Goal: Check status: Check status

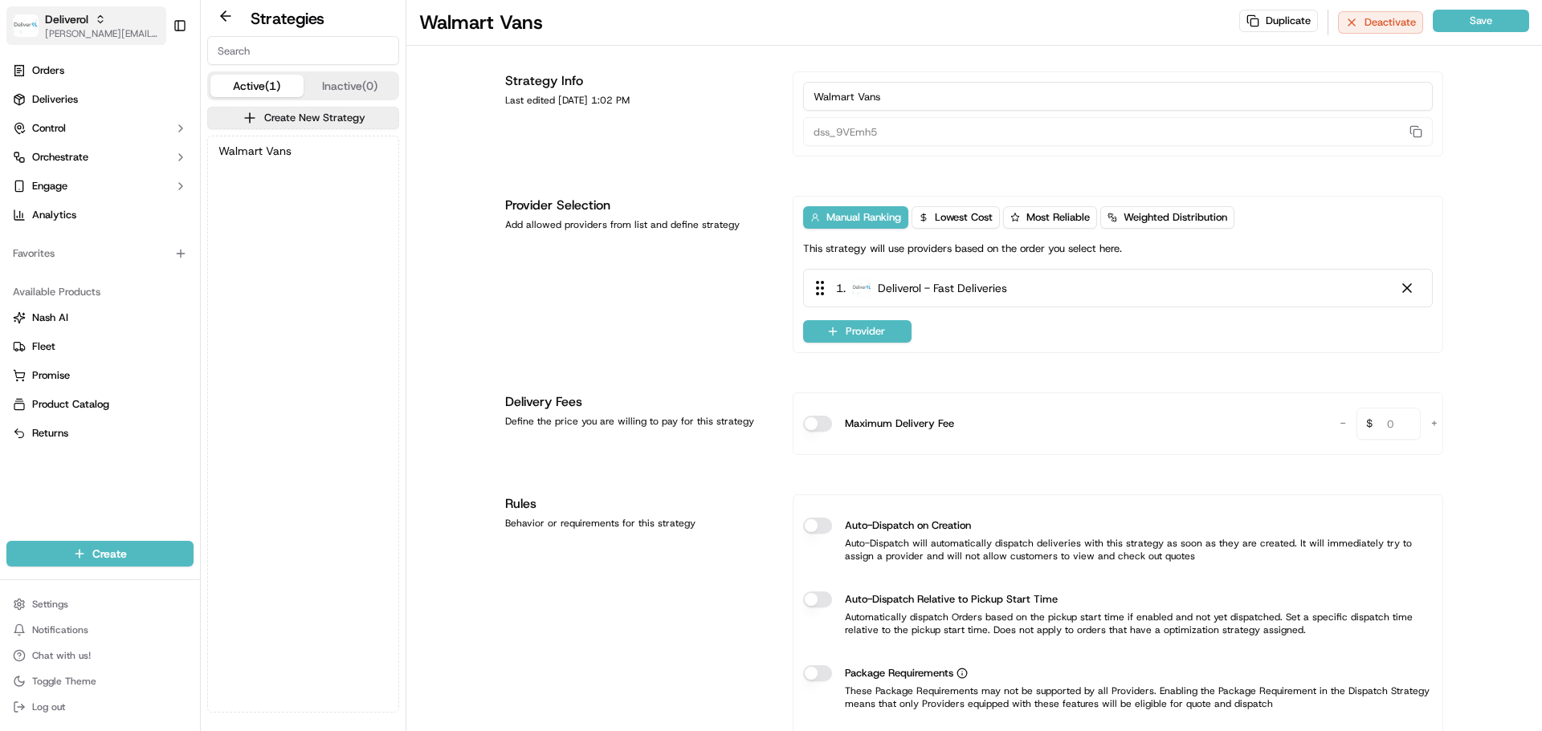
click at [88, 35] on span "[PERSON_NAME][EMAIL_ADDRESS][DOMAIN_NAME]" at bounding box center [102, 33] width 115 height 13
type input "cava - d"
click at [254, 84] on span "Cava - DTC South" at bounding box center [248, 83] width 84 height 14
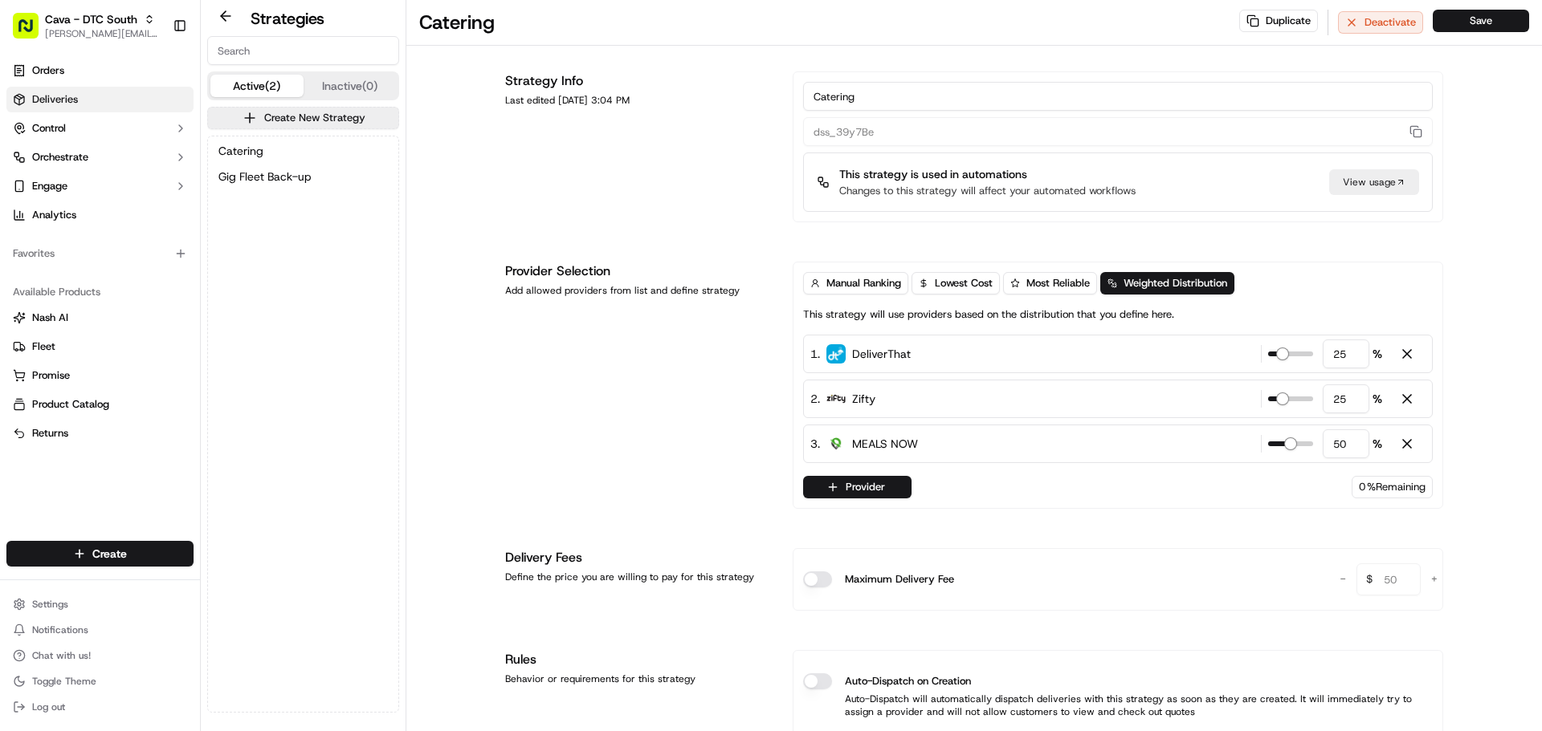
click at [79, 97] on link "Deliveries" at bounding box center [99, 100] width 187 height 26
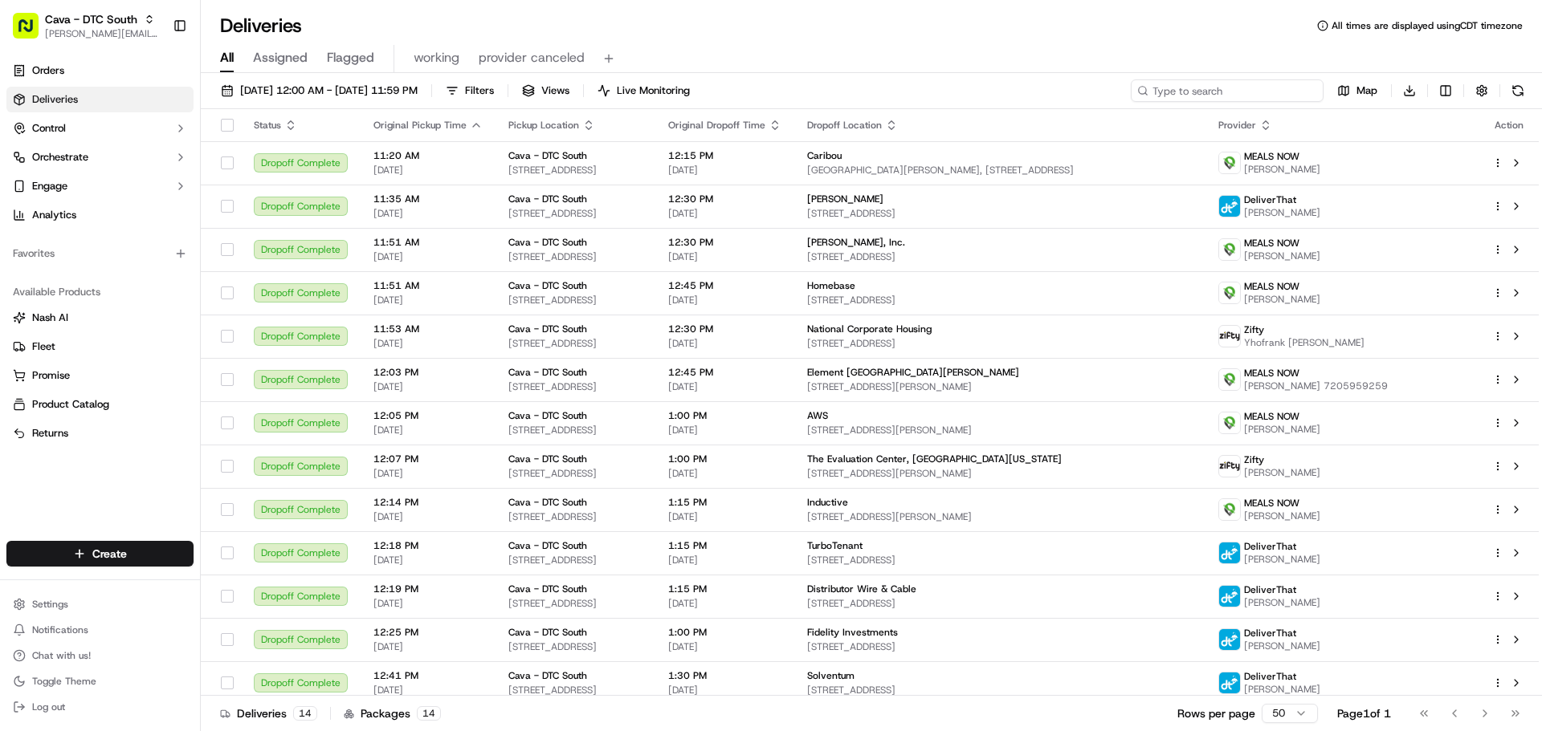
click at [1240, 85] on input at bounding box center [1226, 90] width 193 height 22
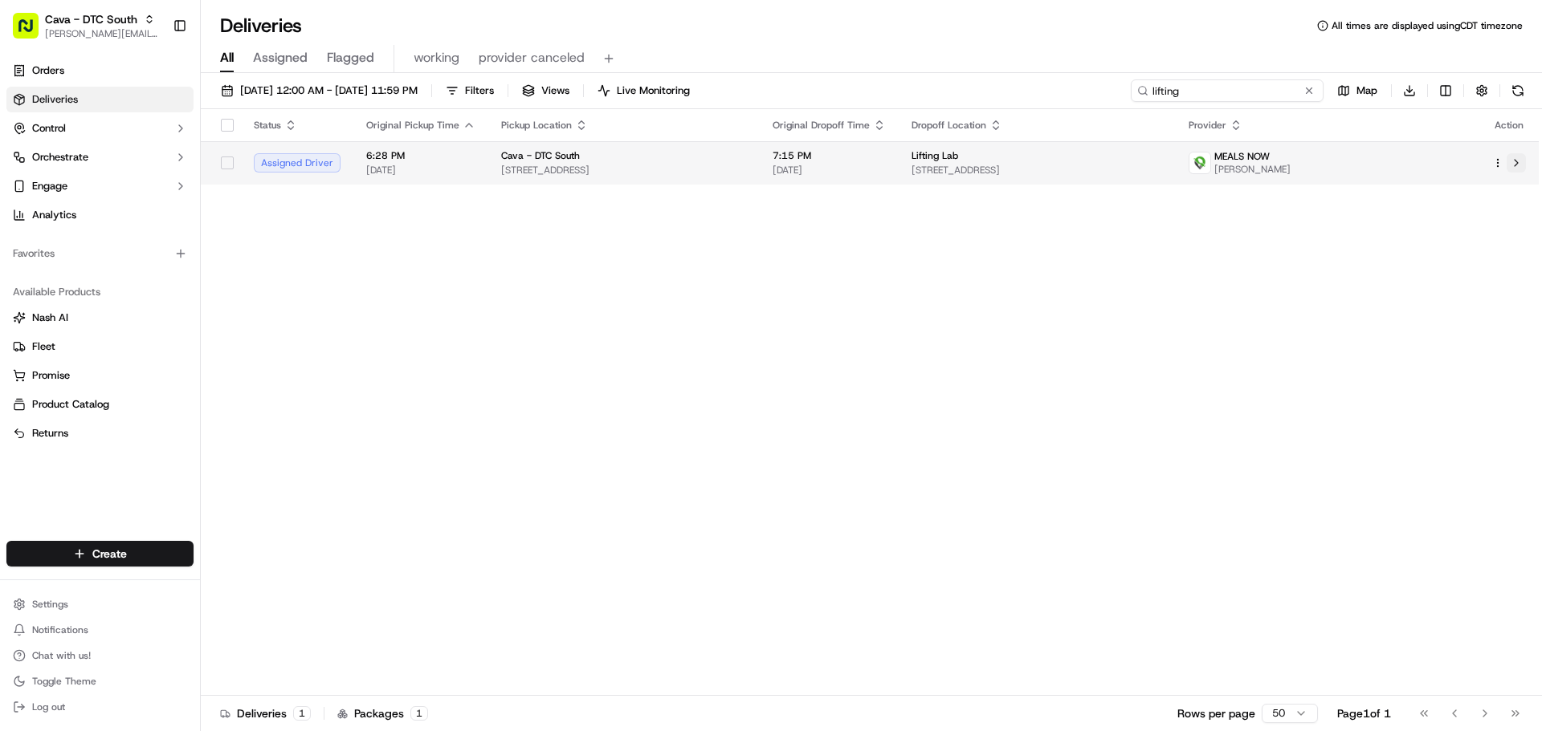
type input "lifting"
click at [1521, 164] on button at bounding box center [1515, 162] width 19 height 19
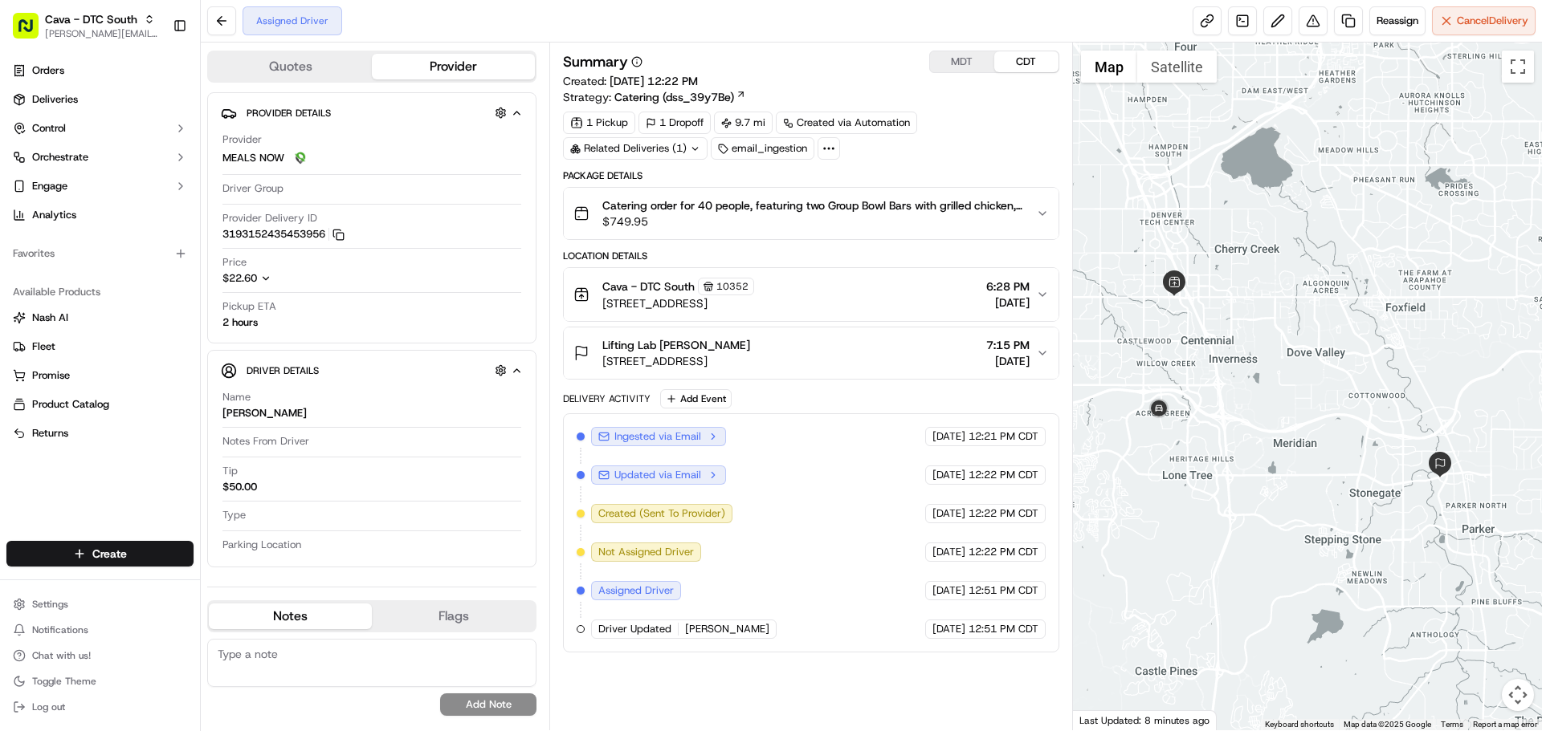
click at [1041, 298] on icon "button" at bounding box center [1042, 294] width 13 height 13
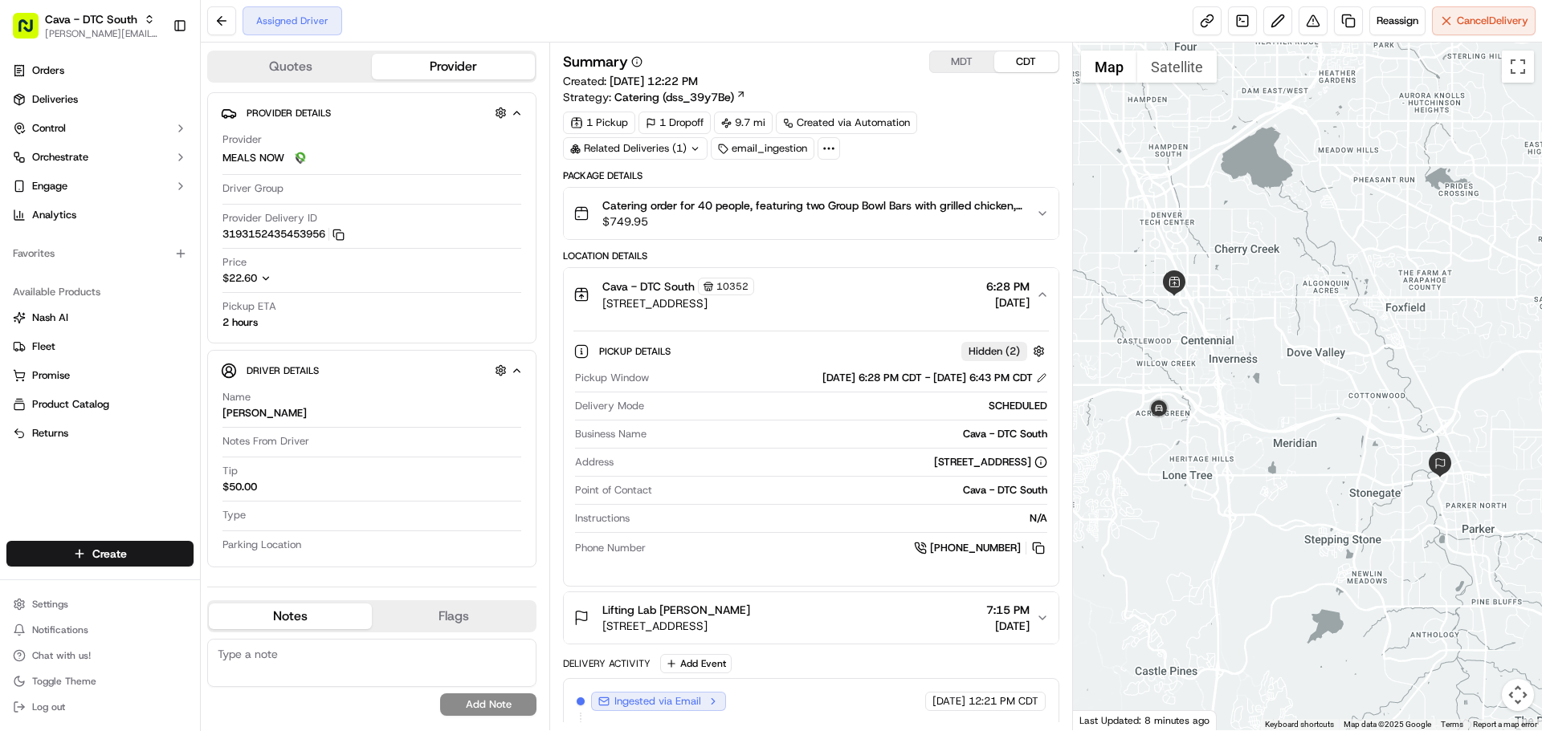
click at [1041, 298] on icon "button" at bounding box center [1042, 294] width 13 height 13
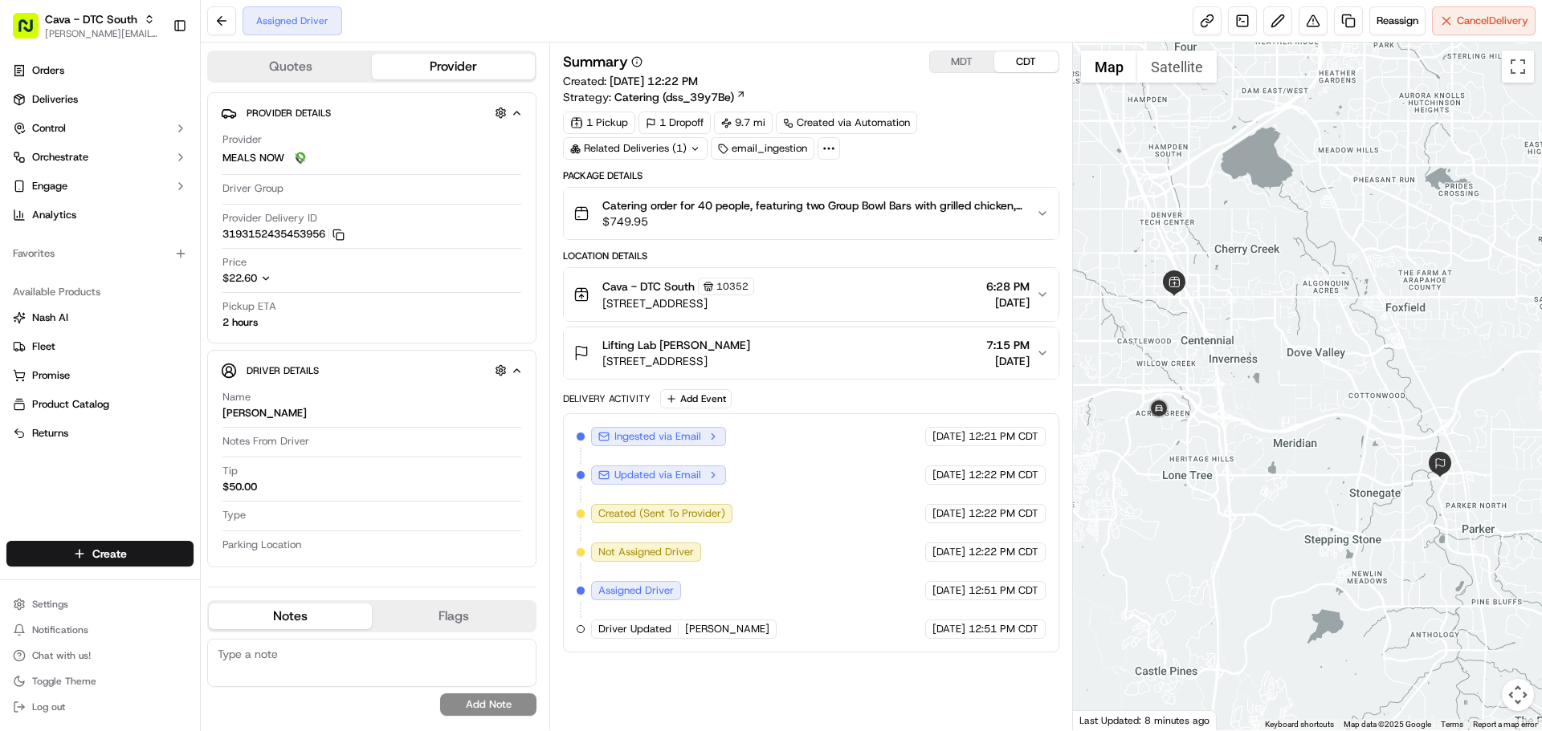
click at [1044, 348] on icon "button" at bounding box center [1042, 353] width 13 height 13
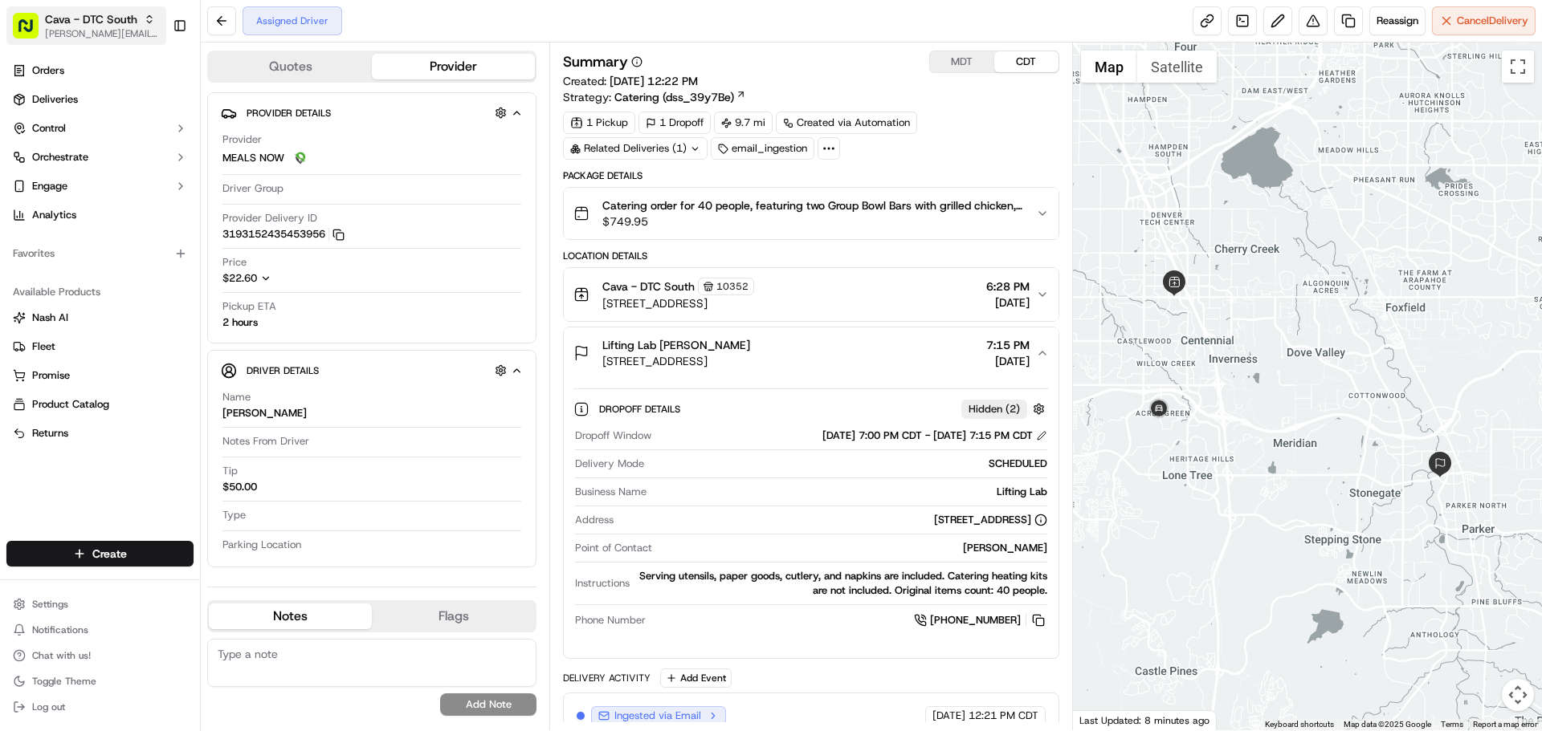
click at [91, 41] on button "Cava - DTC South jeff@usenash.com" at bounding box center [86, 25] width 160 height 39
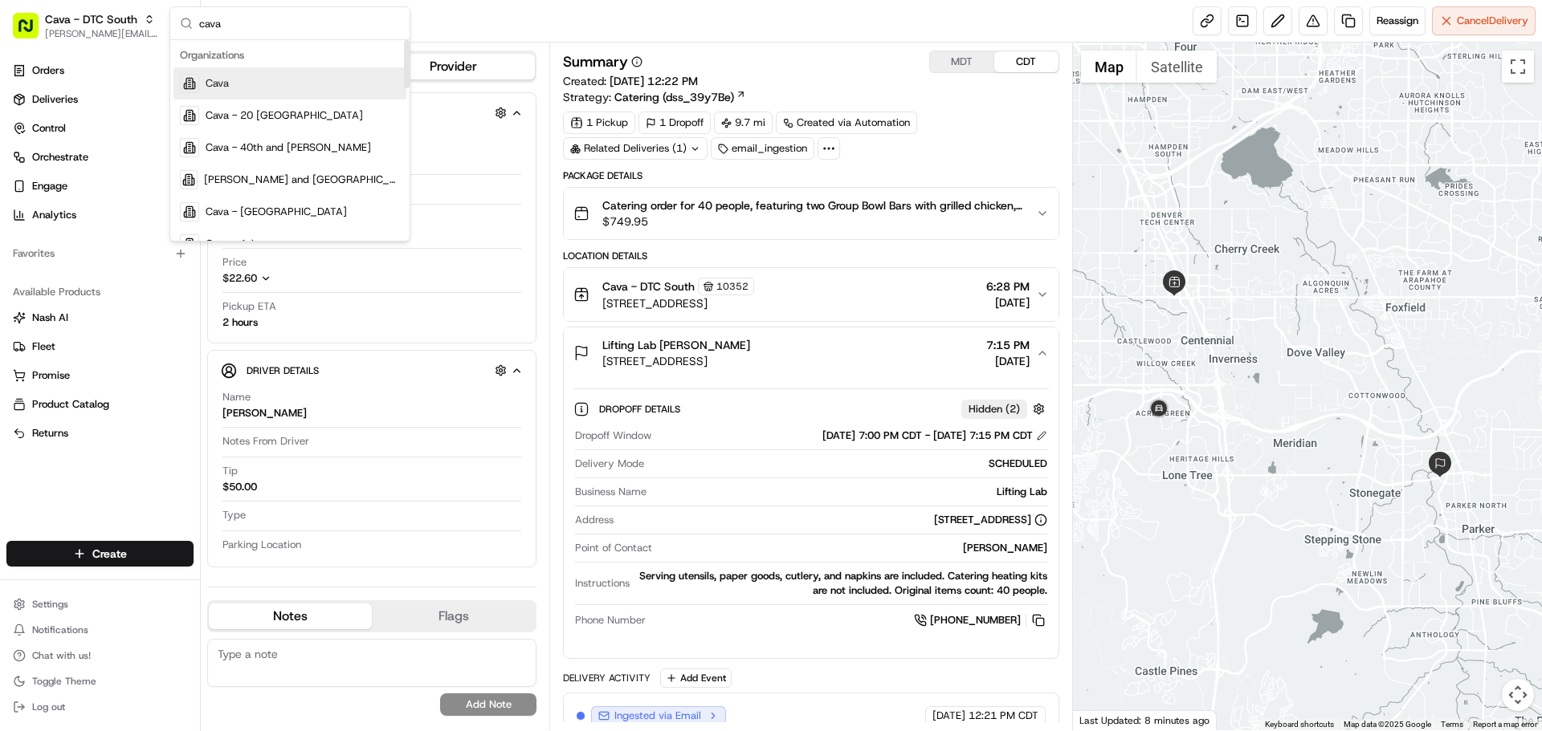
type input "cava"
click at [340, 82] on div "Cava" at bounding box center [289, 83] width 233 height 32
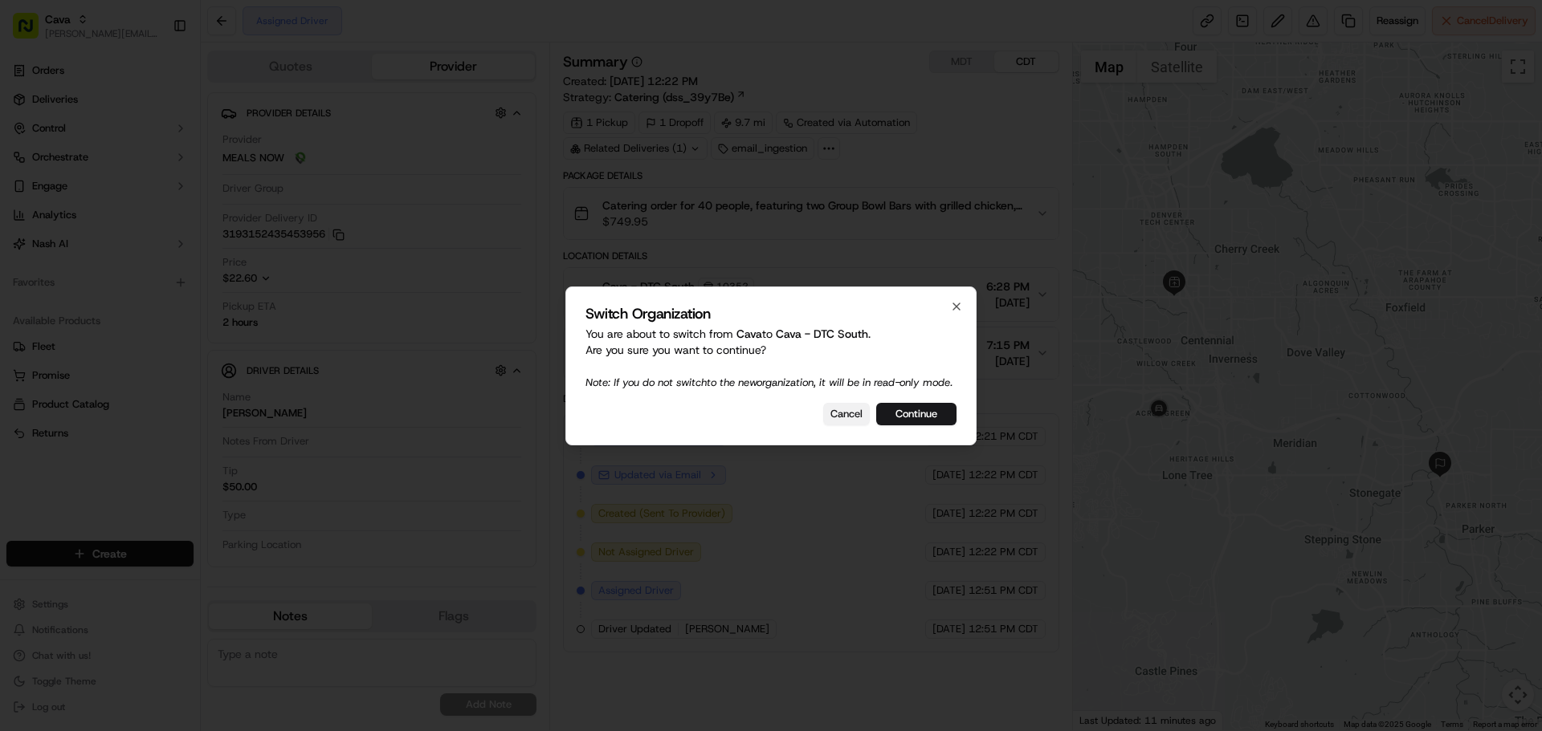
click at [843, 423] on button "Cancel" at bounding box center [846, 414] width 47 height 22
click at [861, 425] on button "Cancel" at bounding box center [846, 414] width 47 height 22
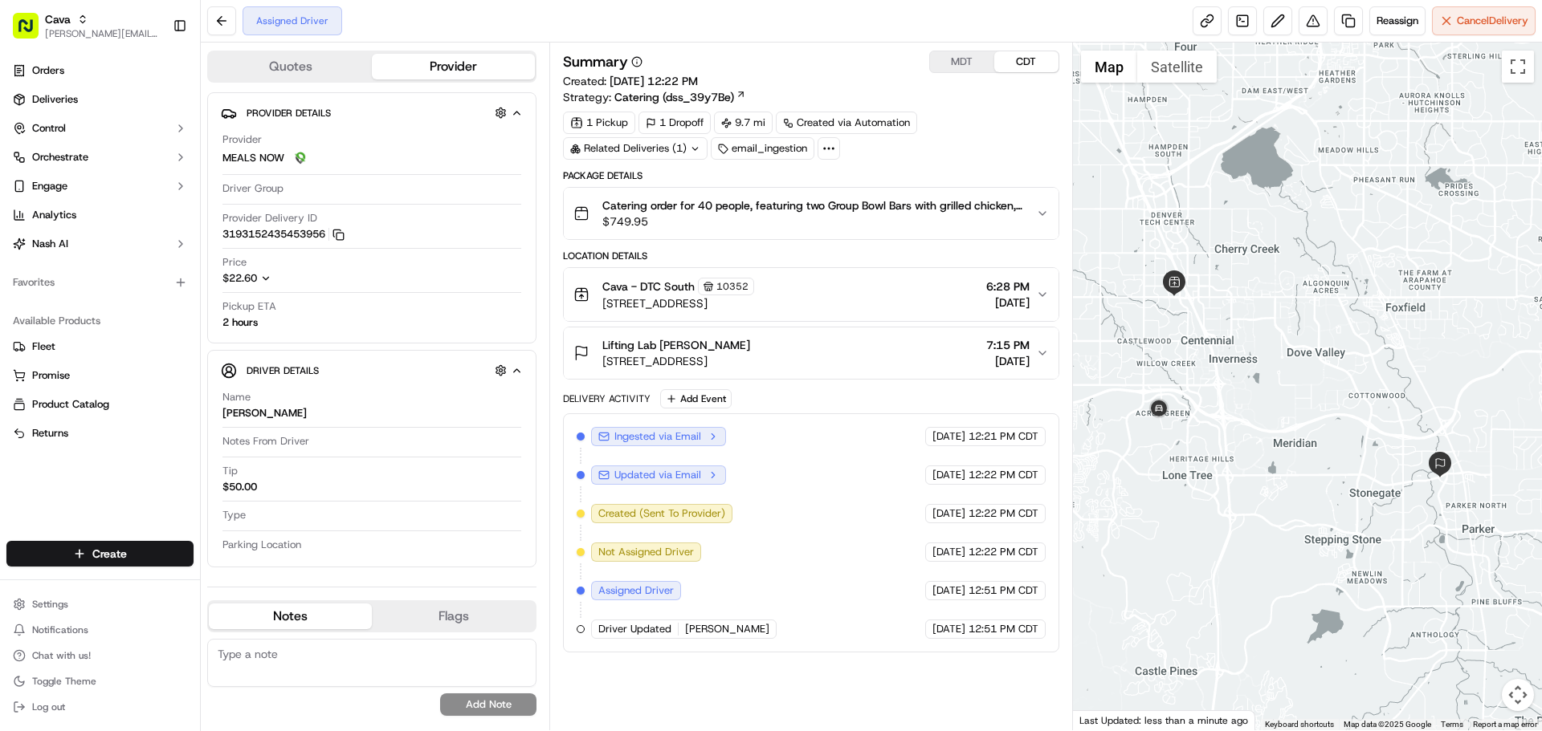
click at [916, 294] on div "Cava - DTC South 10352 8507 E Arapahoe Rd, Greenwood Village, CO 80112, USA 6:2…" at bounding box center [804, 295] width 462 height 34
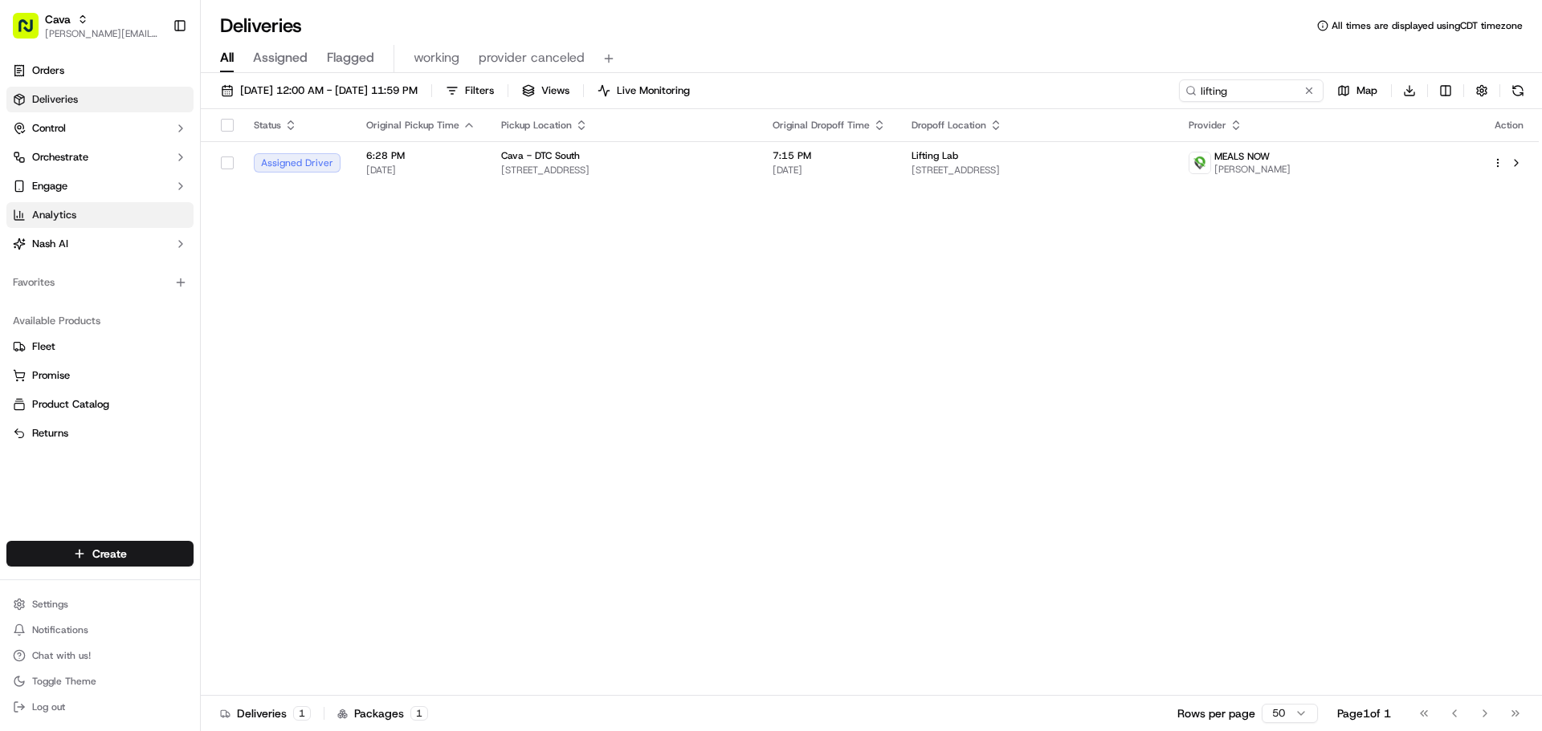
click at [65, 216] on span "Analytics" at bounding box center [54, 215] width 44 height 14
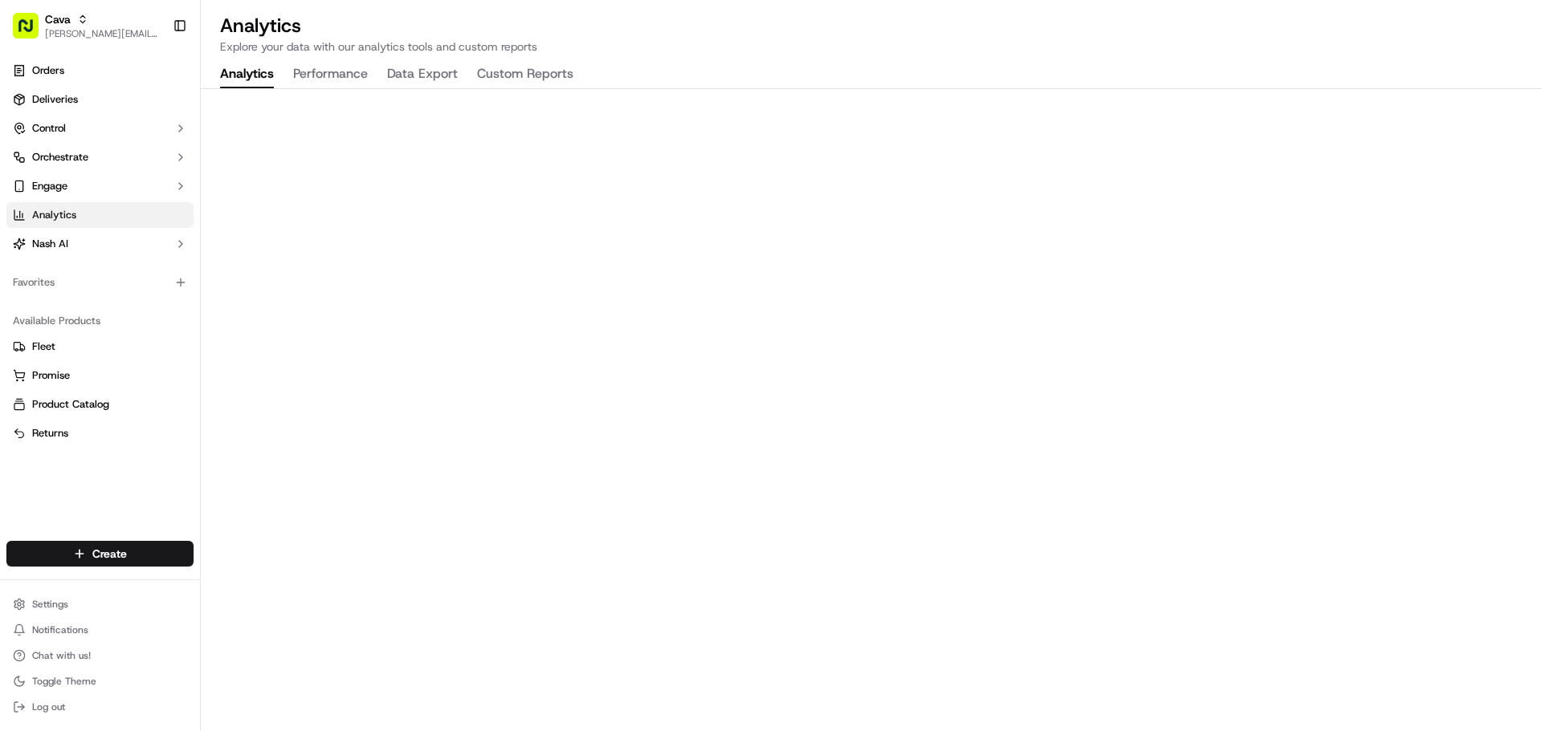
click at [325, 74] on button "Performance" at bounding box center [330, 74] width 75 height 27
click at [64, 71] on span "Orders" at bounding box center [48, 70] width 32 height 14
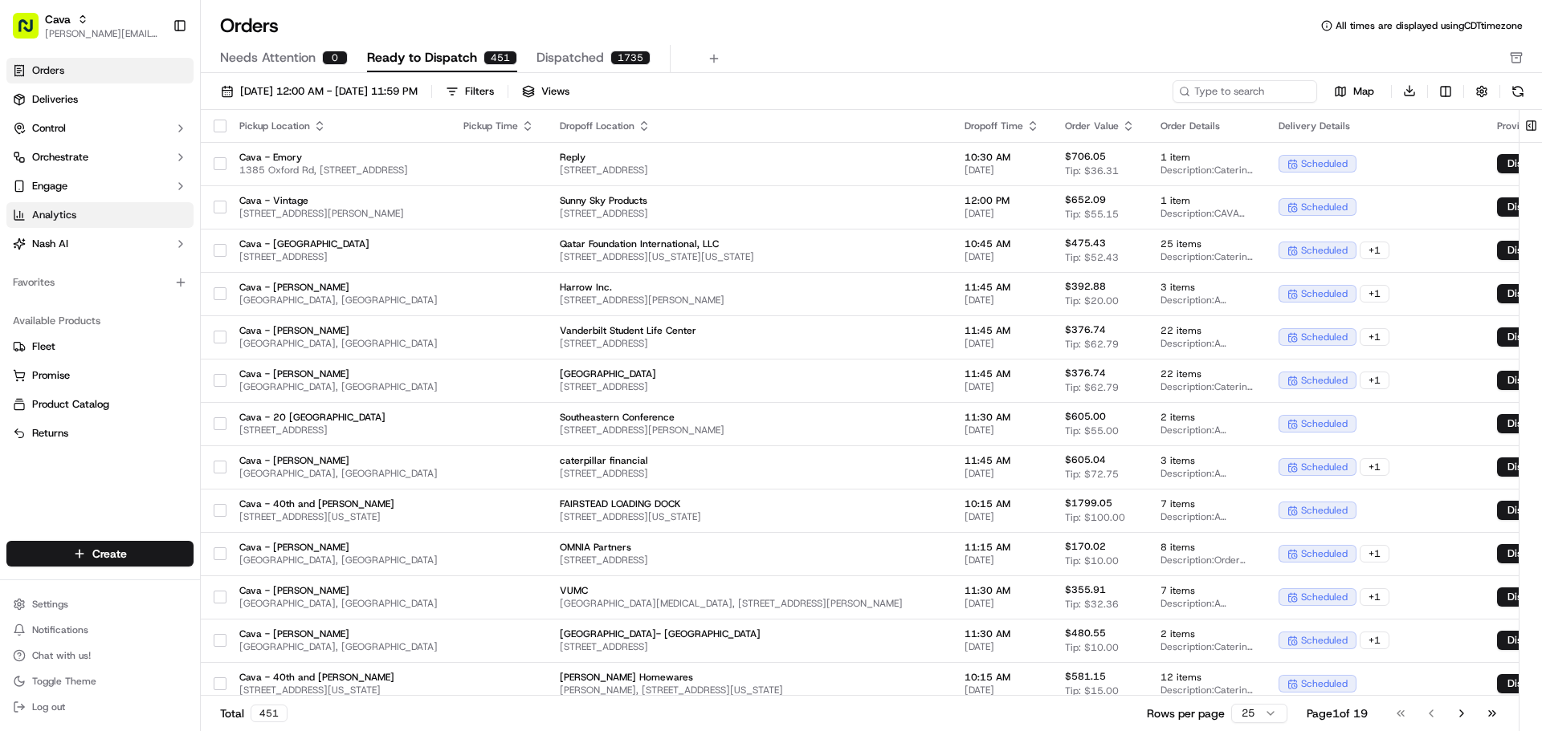
click at [80, 208] on link "Analytics" at bounding box center [99, 215] width 187 height 26
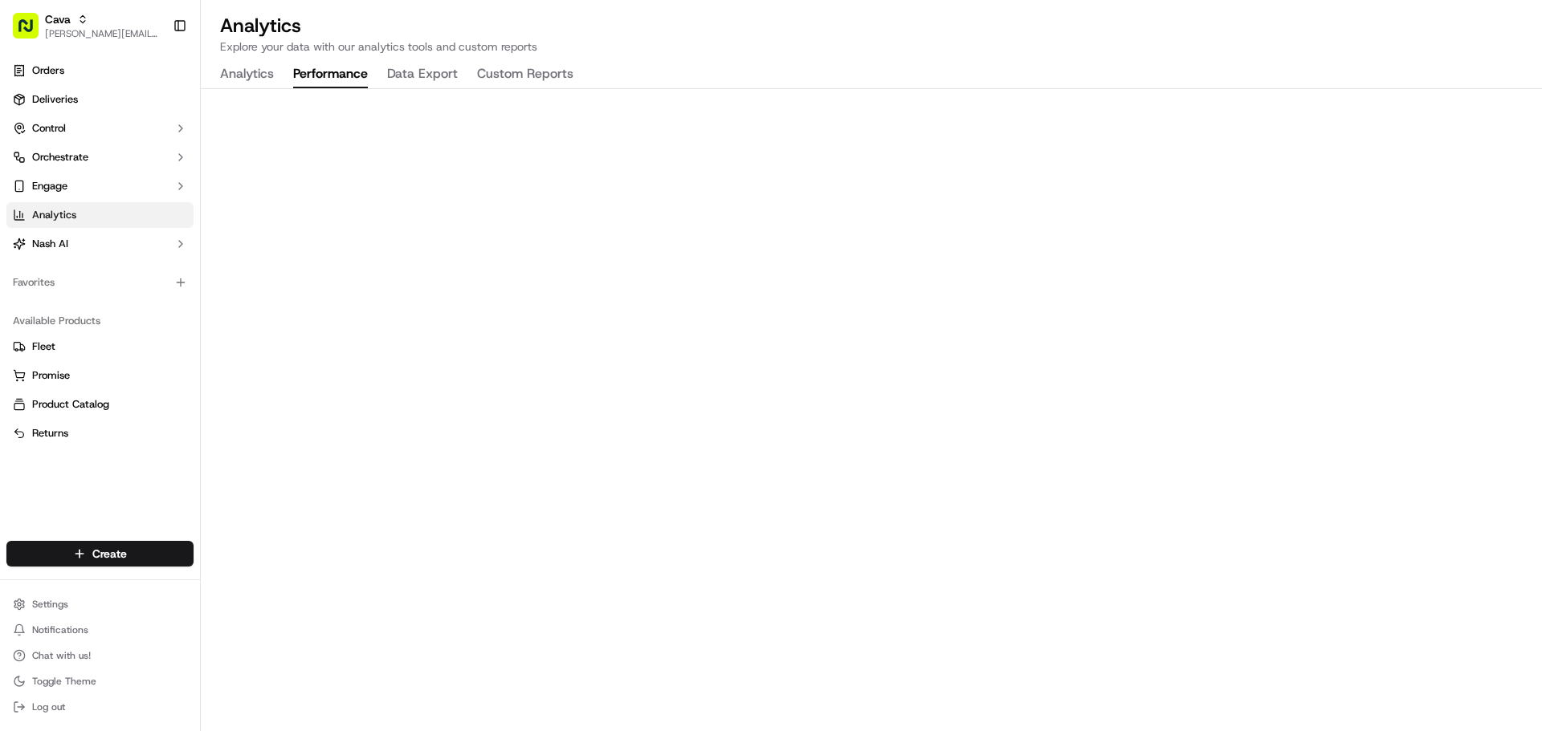
click at [342, 79] on button "Performance" at bounding box center [330, 74] width 75 height 27
click at [407, 69] on button "Data Export" at bounding box center [422, 74] width 71 height 27
click at [80, 37] on span "[PERSON_NAME][EMAIL_ADDRESS][DOMAIN_NAME]" at bounding box center [102, 33] width 115 height 13
type input "wicker park"
click at [259, 79] on span "Cava - Wicker Park" at bounding box center [276, 83] width 141 height 14
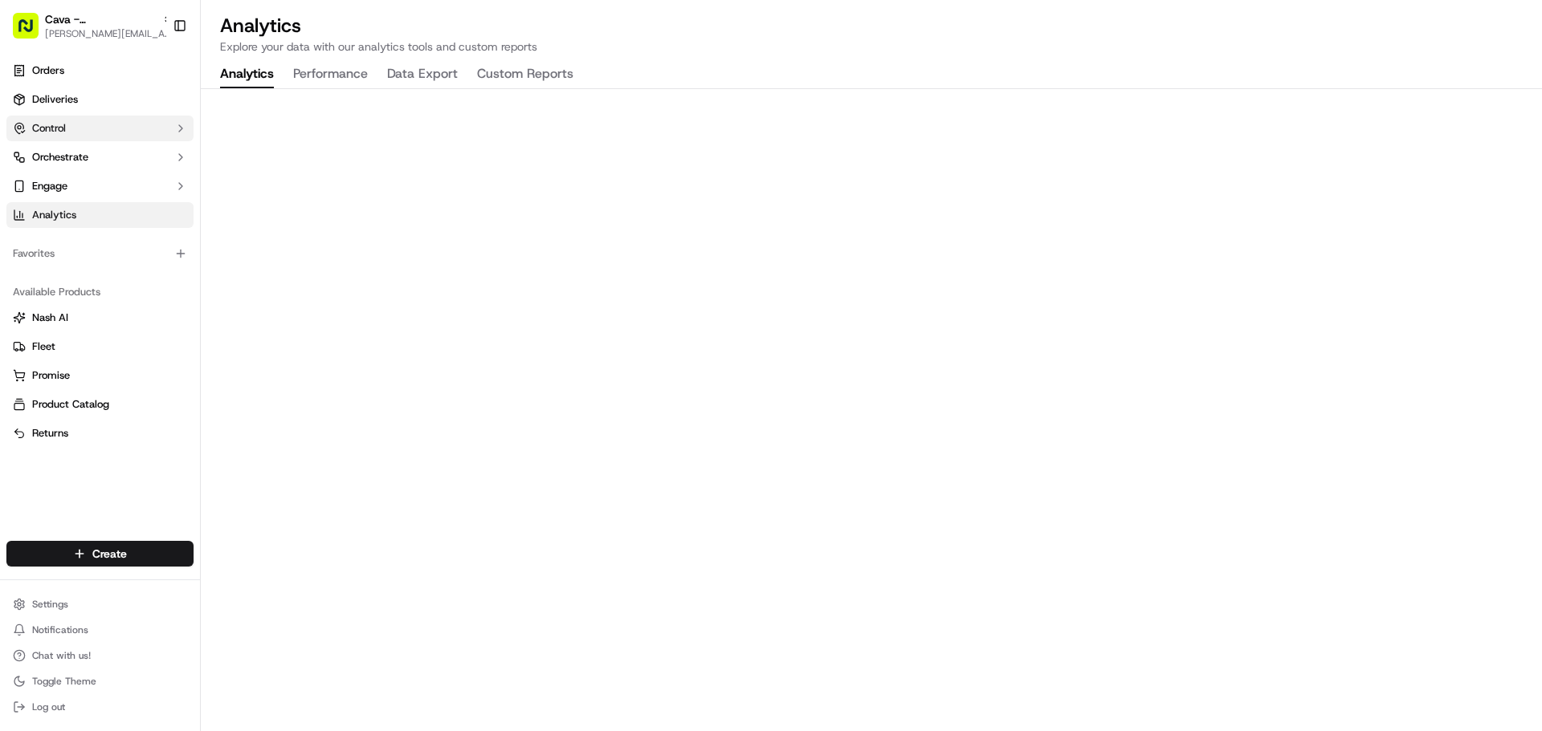
click at [79, 123] on button "Control" at bounding box center [99, 129] width 187 height 26
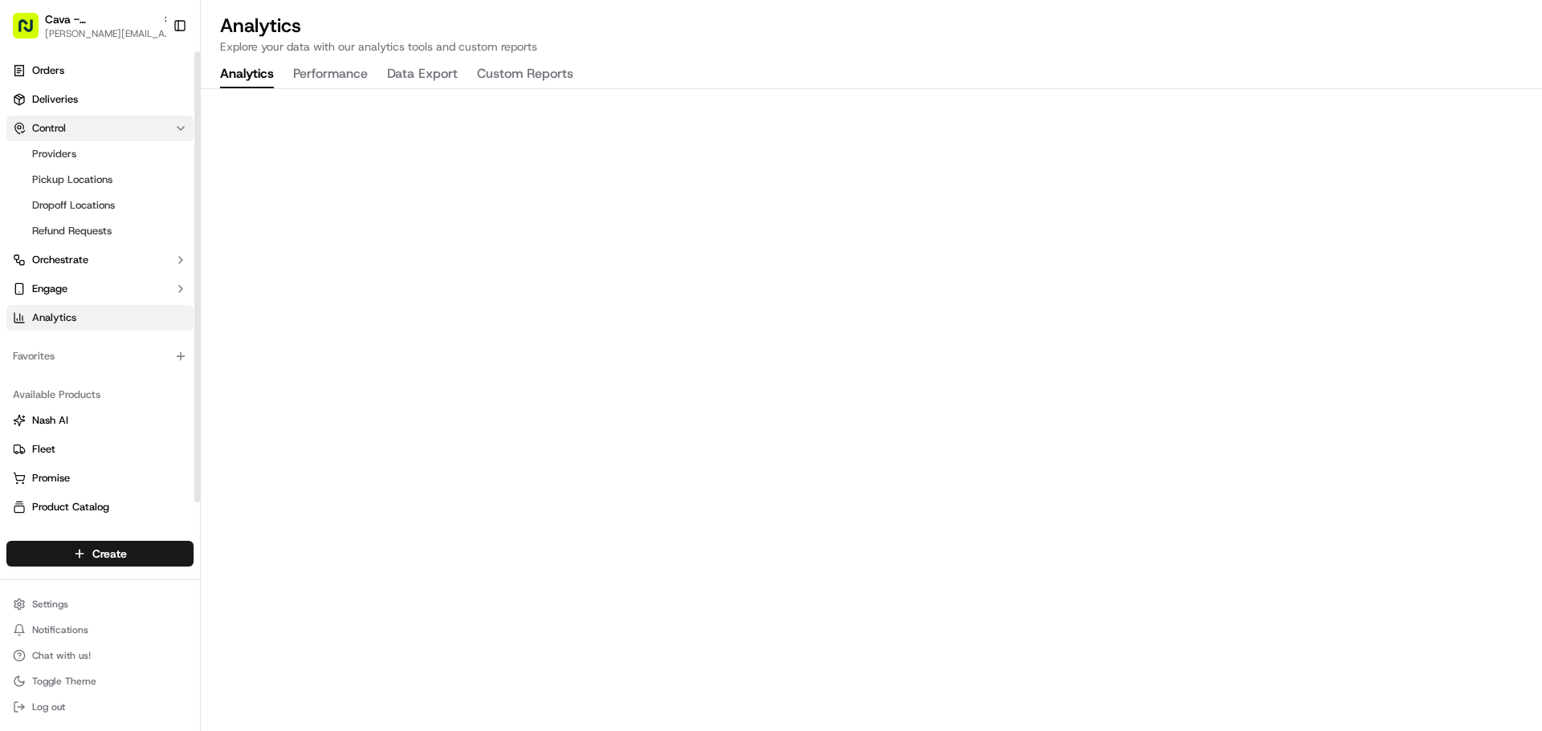
click at [78, 124] on button "Control" at bounding box center [99, 129] width 187 height 26
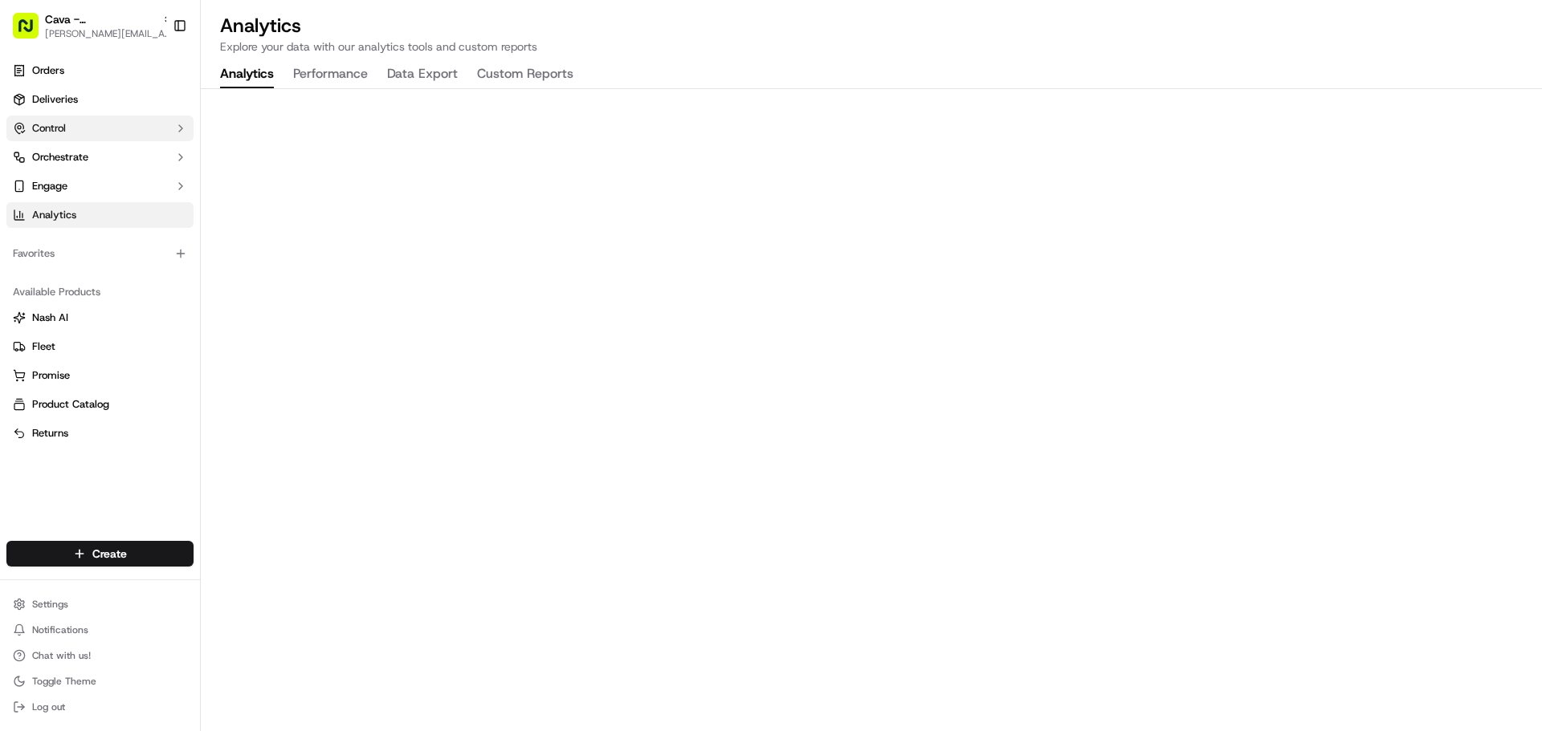
click at [78, 124] on button "Control" at bounding box center [99, 129] width 187 height 26
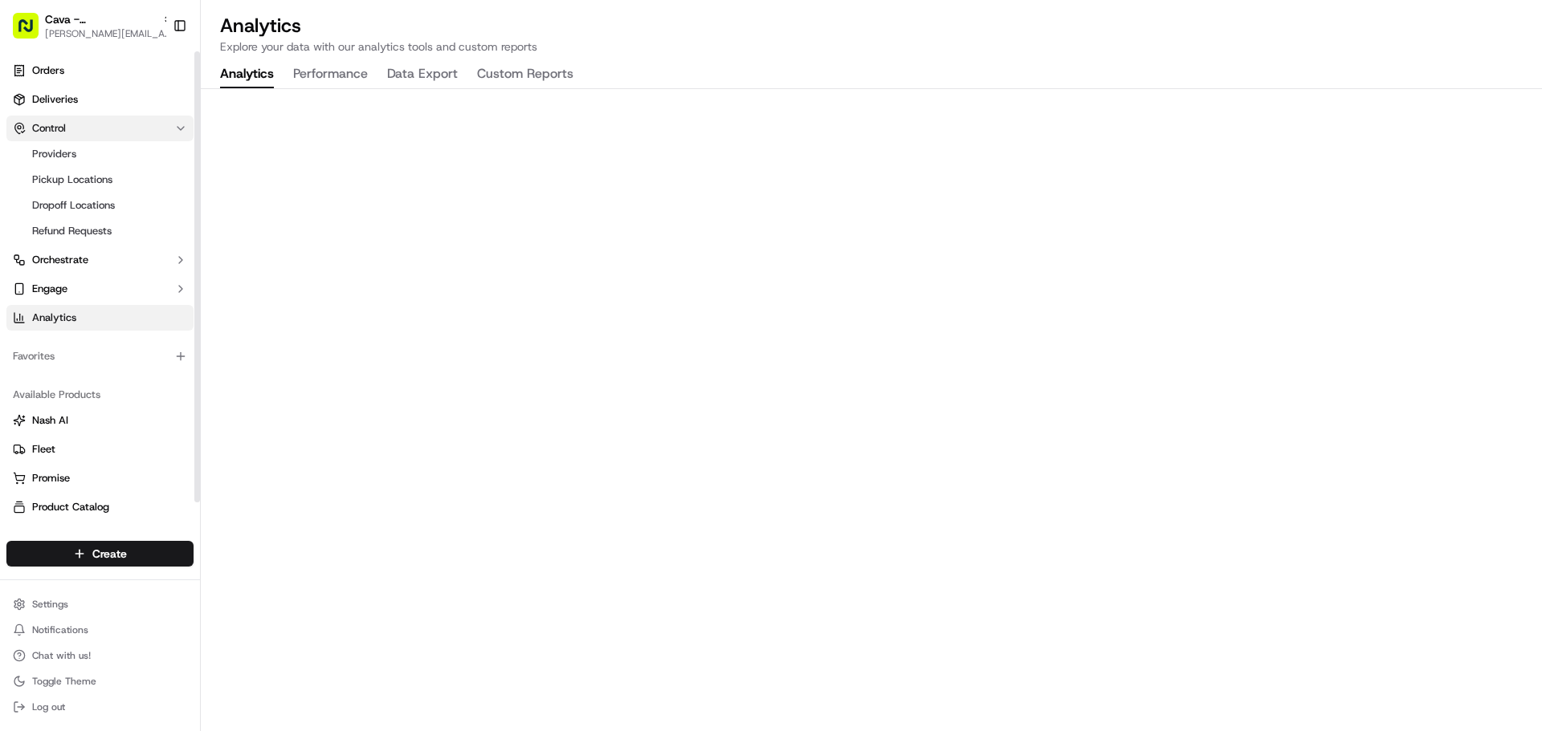
click at [64, 132] on span "Control" at bounding box center [49, 128] width 34 height 14
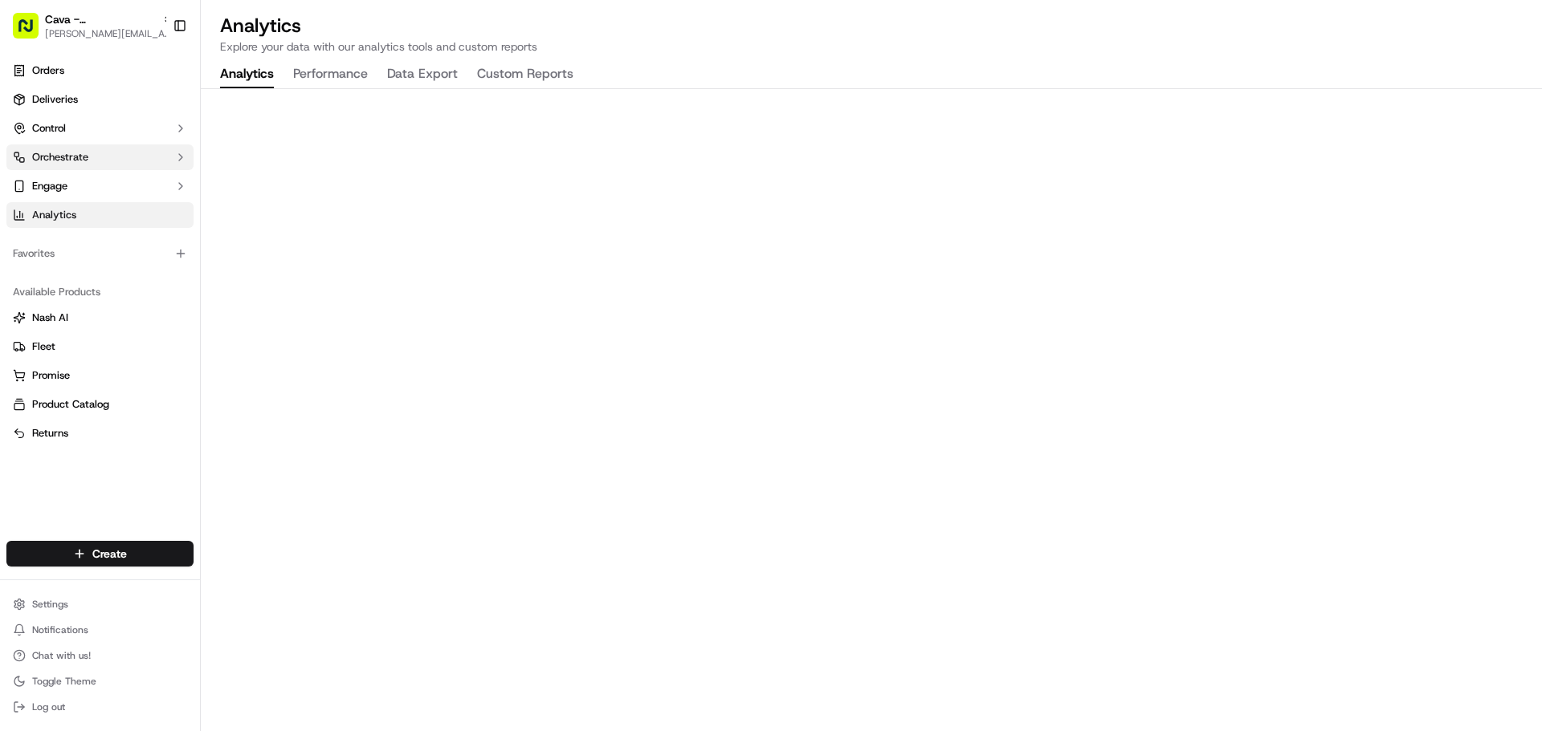
click at [68, 162] on span "Orchestrate" at bounding box center [60, 157] width 56 height 14
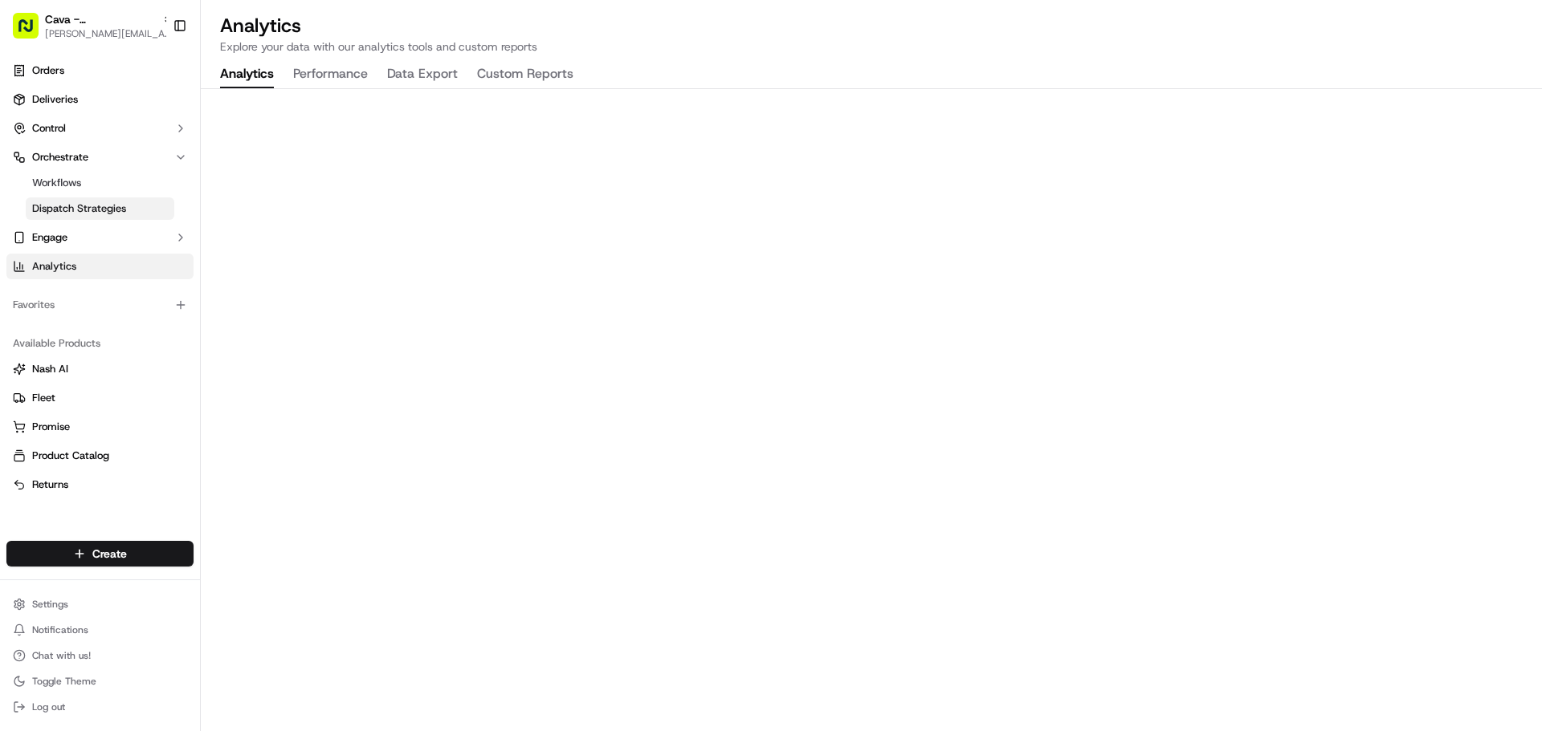
click at [79, 210] on span "Dispatch Strategies" at bounding box center [79, 209] width 94 height 14
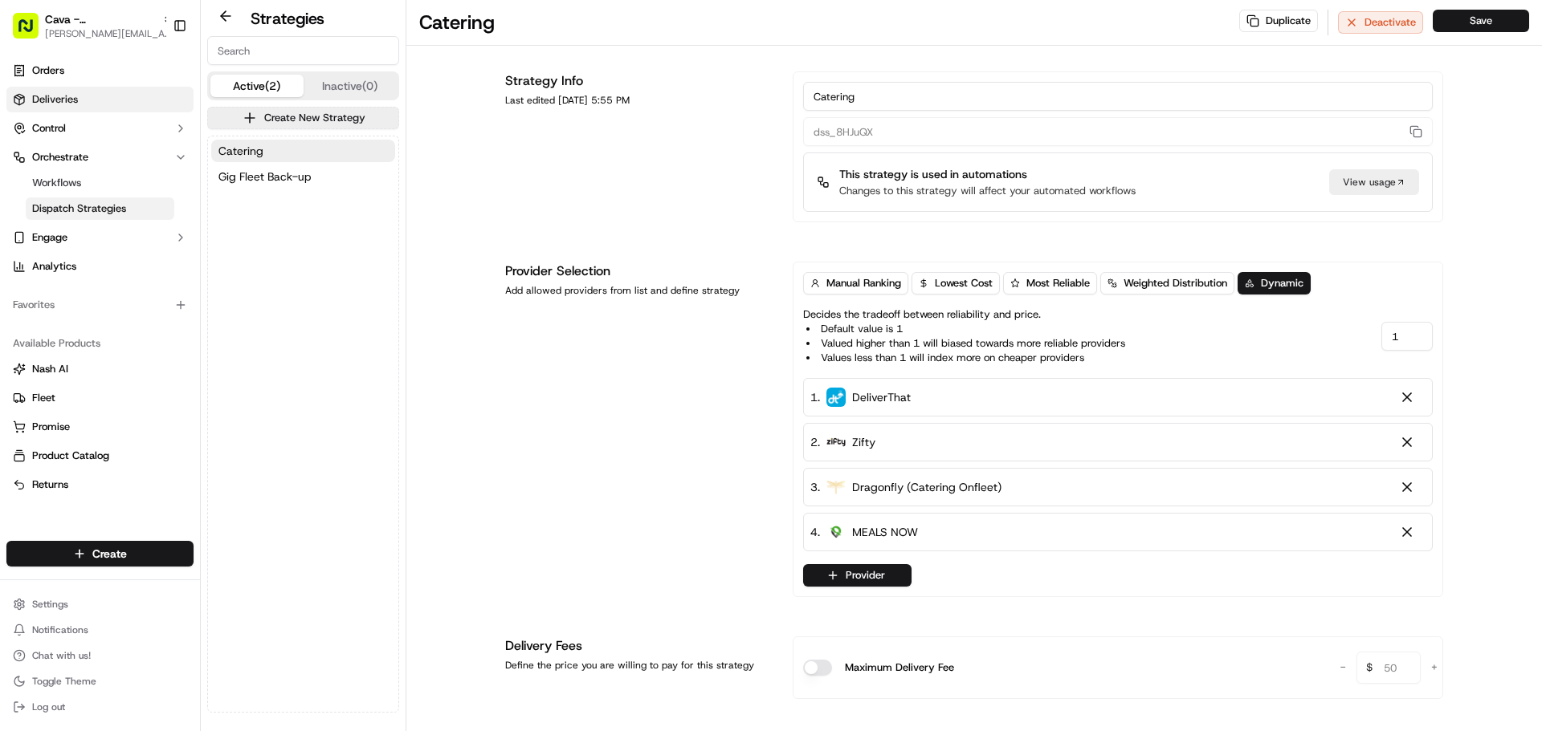
click at [59, 92] on span "Deliveries" at bounding box center [55, 99] width 46 height 14
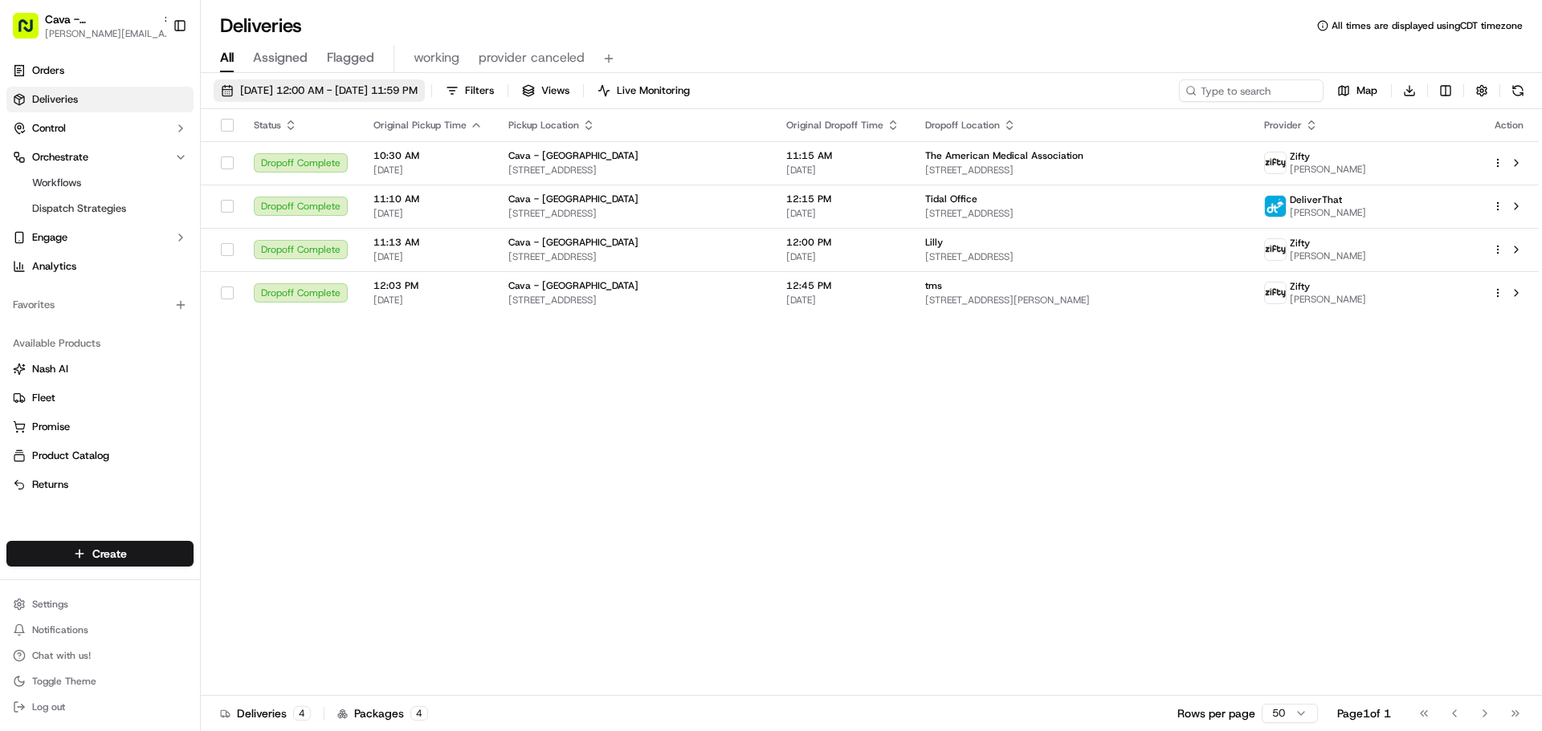
click at [381, 89] on span "09/17/2025 12:00 AM - 09/17/2025 11:59 PM" at bounding box center [328, 91] width 177 height 14
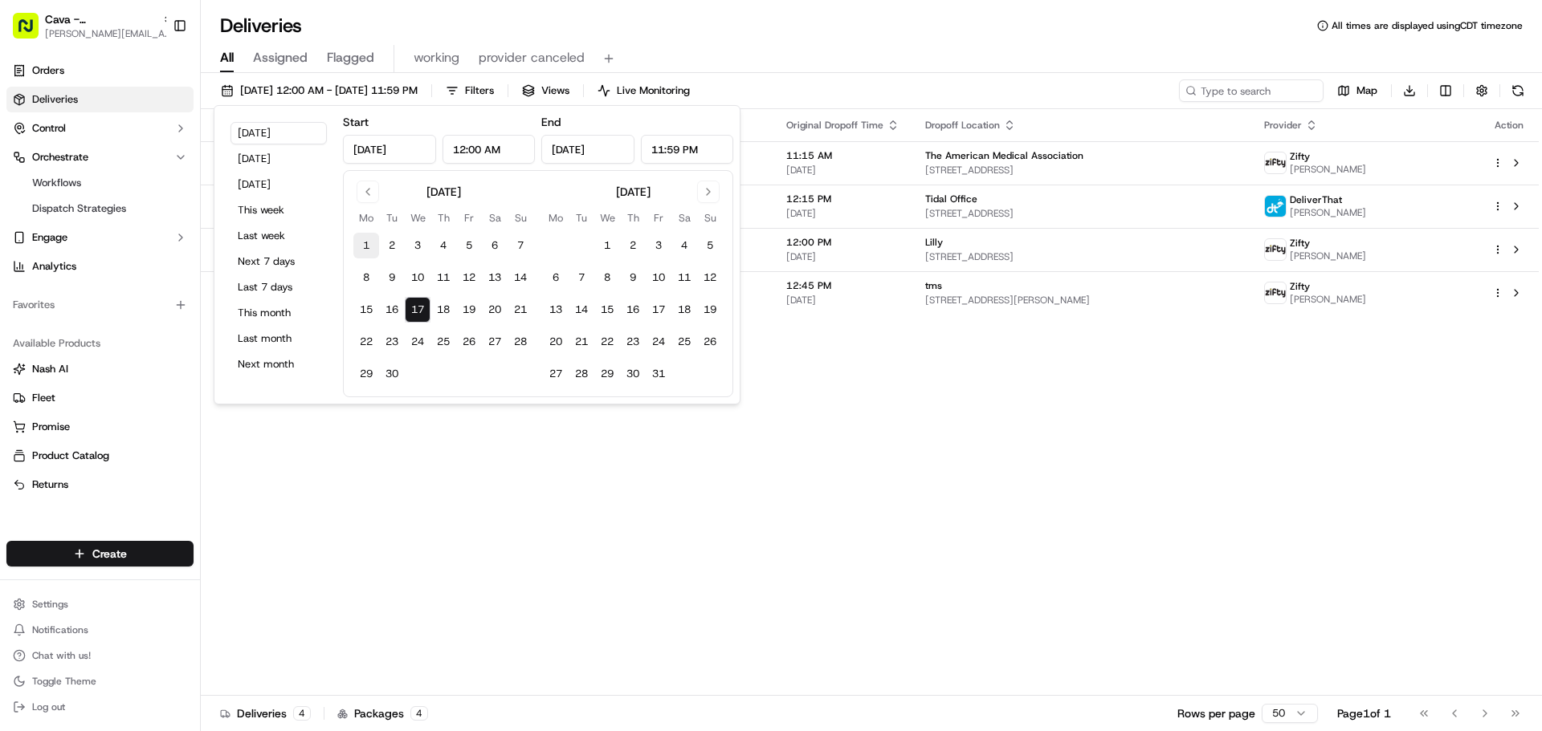
click at [367, 246] on button "1" at bounding box center [366, 246] width 26 height 26
type input "Sep 1, 2025"
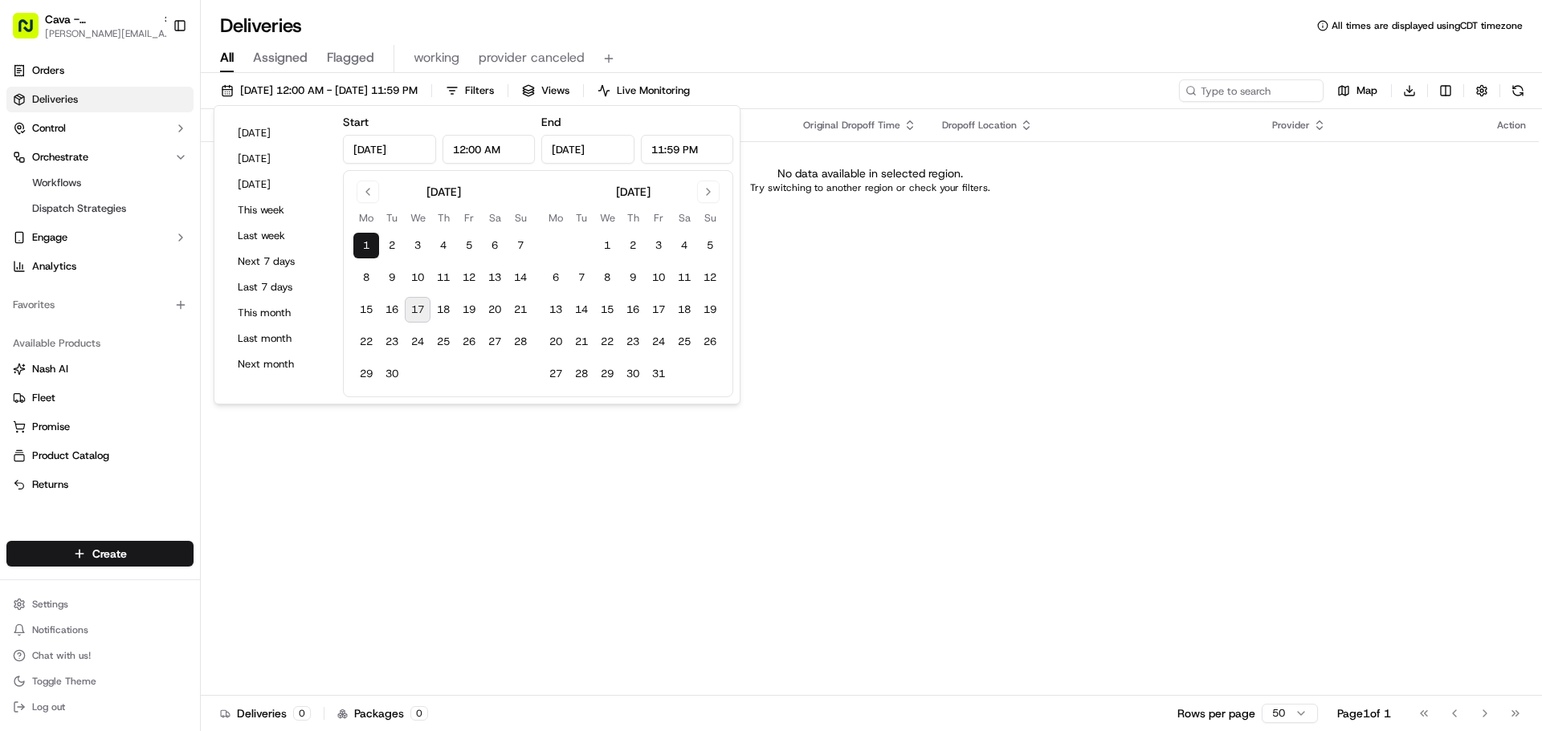
click at [413, 307] on button "17" at bounding box center [418, 310] width 26 height 26
type input "Sep 17, 2025"
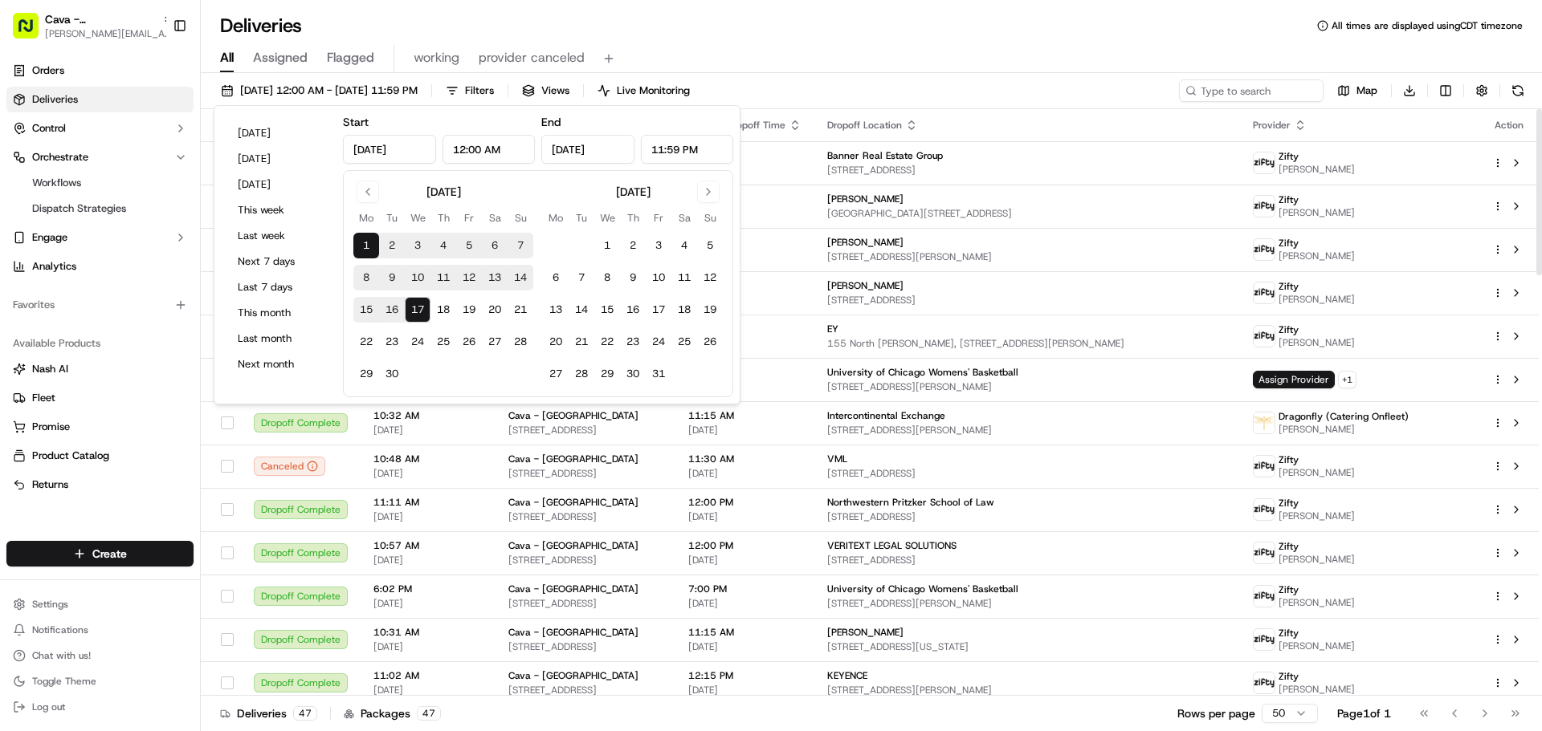
click at [886, 45] on div "All Assigned Flagged working provider canceled" at bounding box center [871, 59] width 1341 height 28
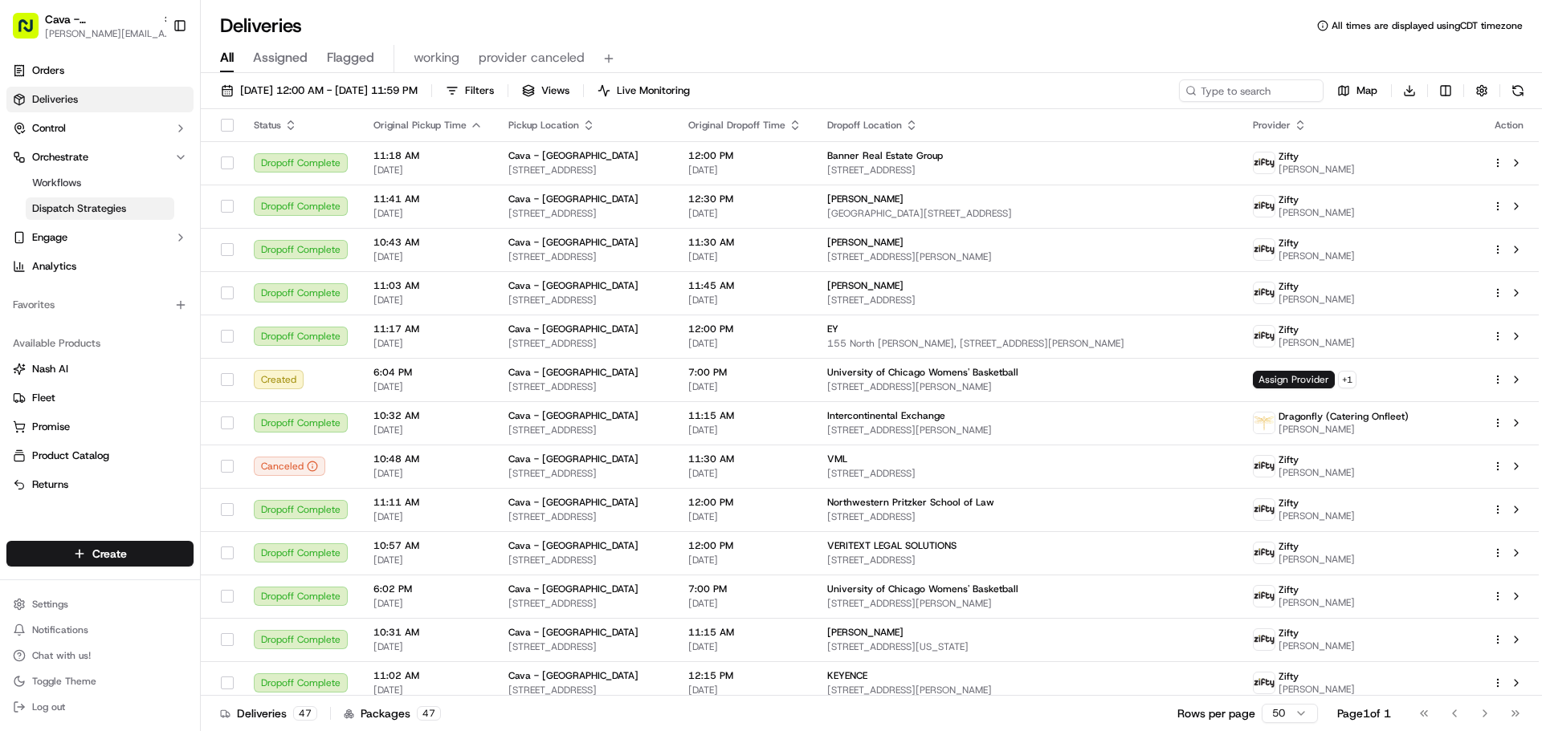
click at [84, 209] on span "Dispatch Strategies" at bounding box center [79, 209] width 94 height 14
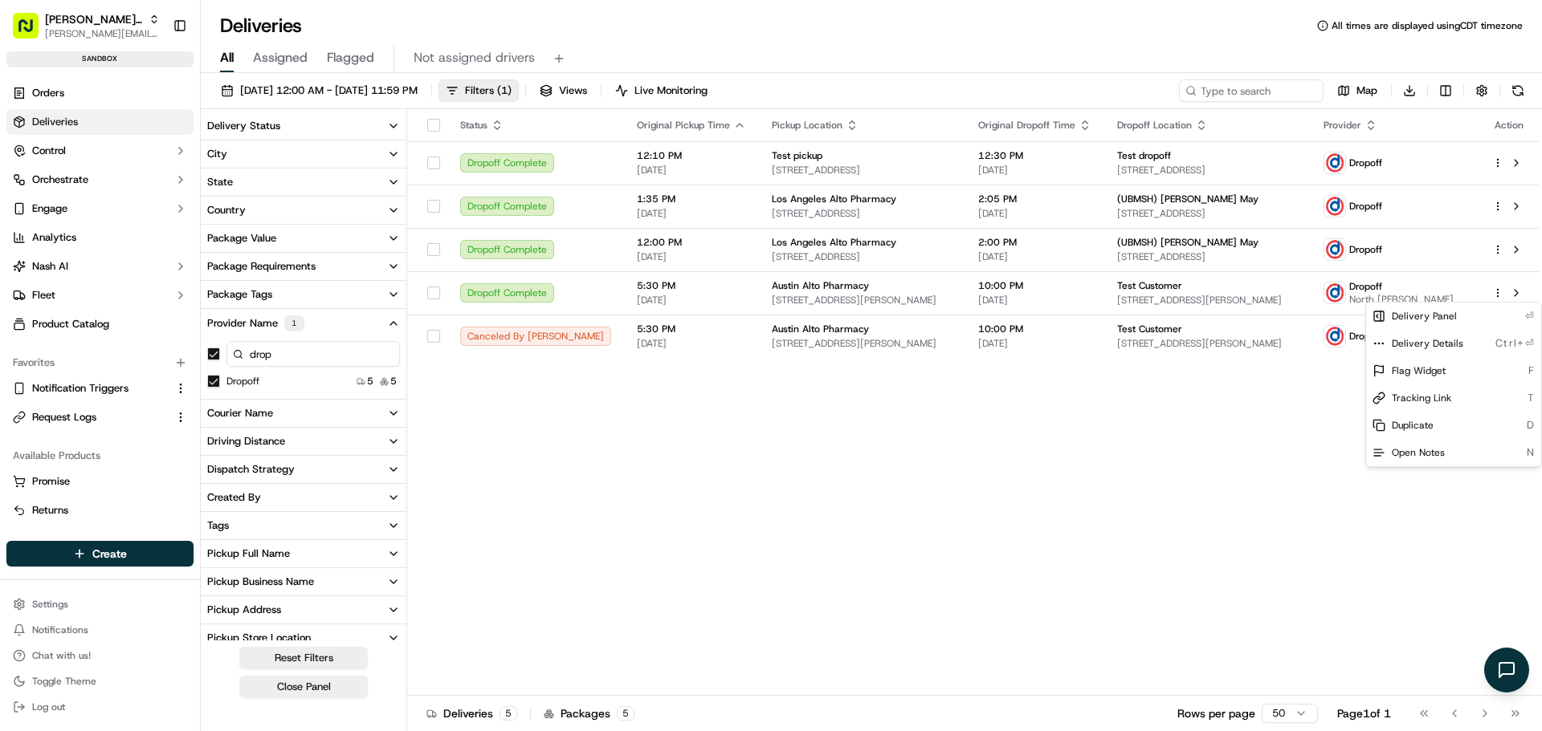
click at [64, 33] on html "Nash Org jeff@usenash.com Toggle Sidebar sandbox Orders Deliveries Control Orch…" at bounding box center [771, 365] width 1542 height 731
click at [89, 33] on span "[PERSON_NAME][EMAIL_ADDRESS][DOMAIN_NAME]" at bounding box center [102, 33] width 115 height 13
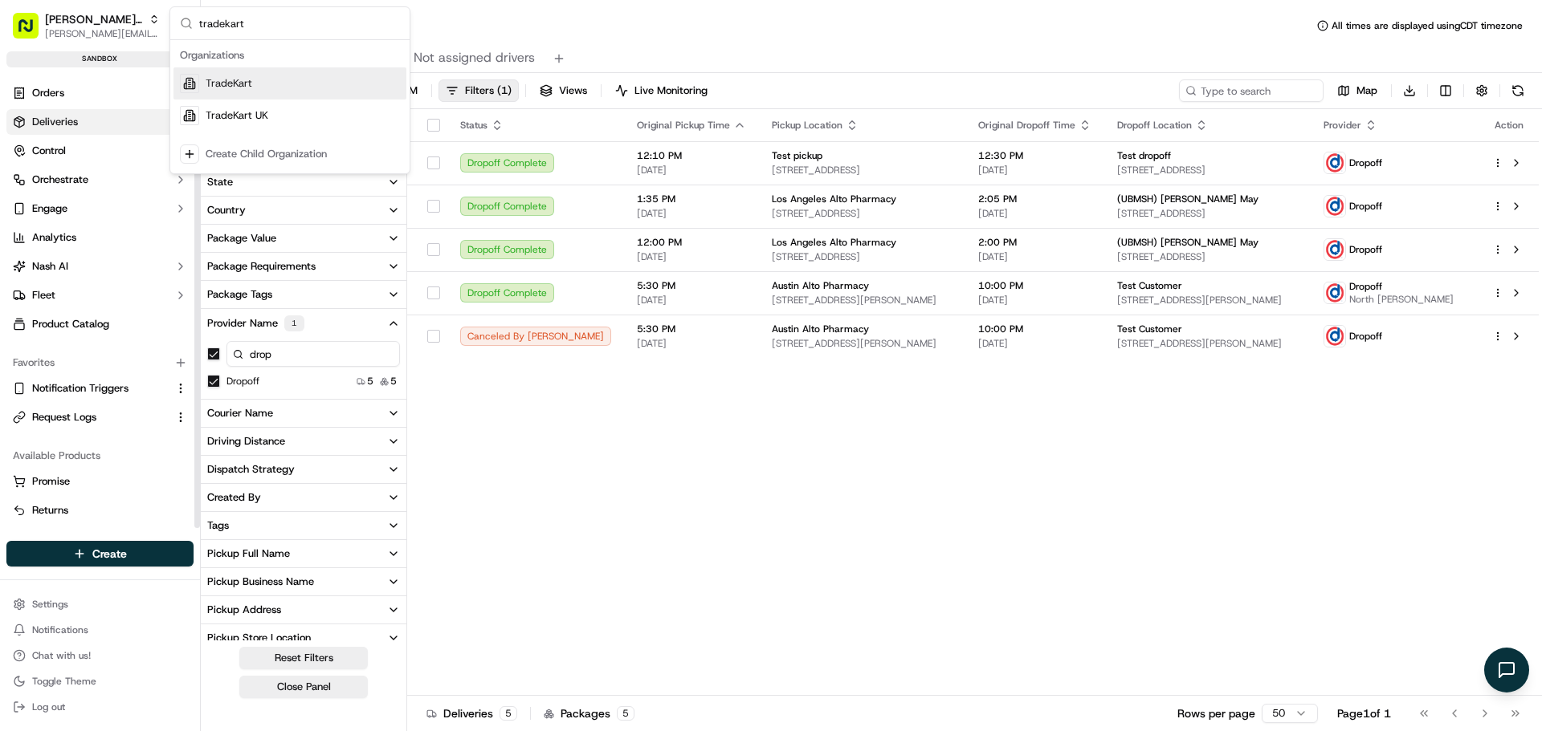
type input "tradekart"
click at [239, 75] on div "TradeKart" at bounding box center [289, 83] width 233 height 32
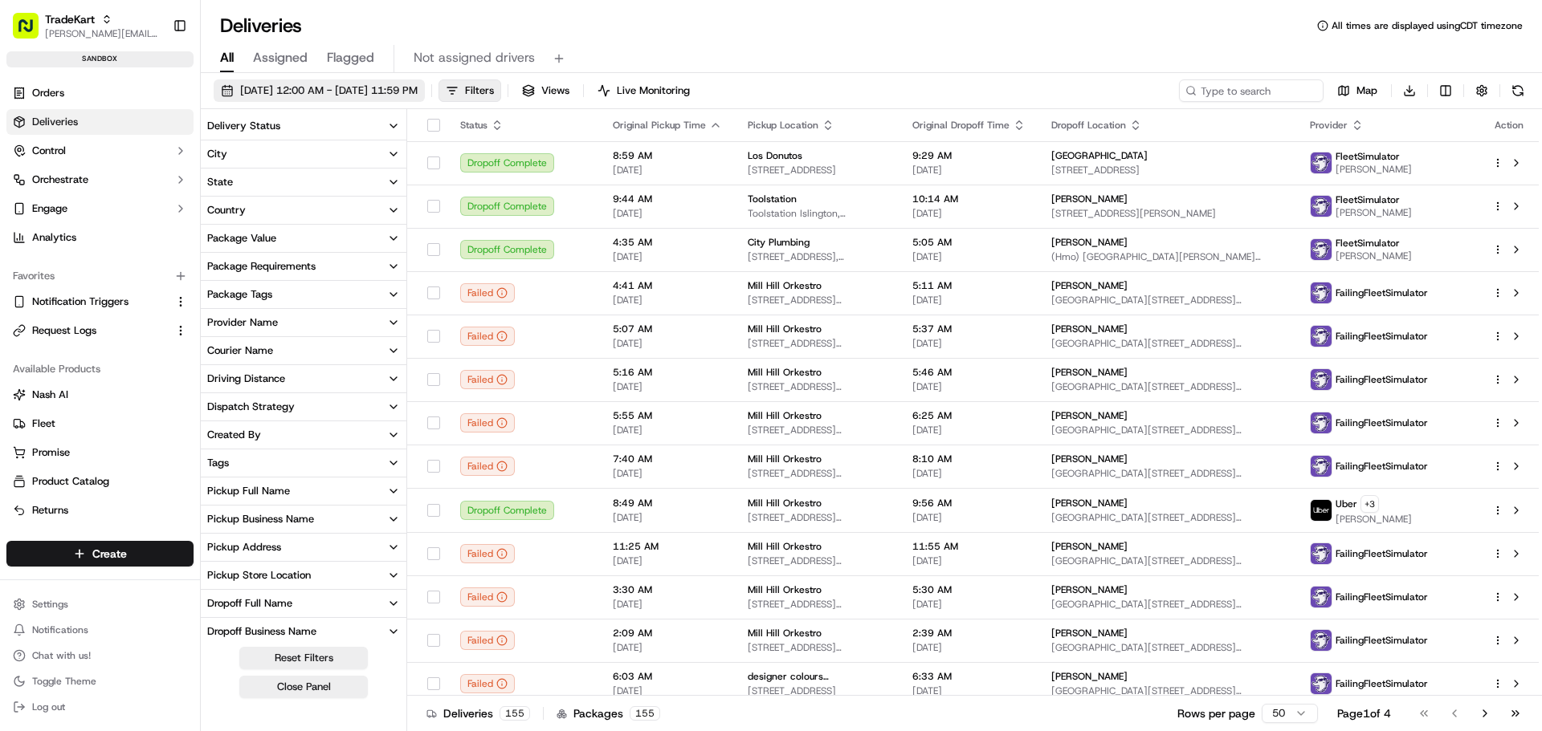
click at [320, 88] on span "09/01/2024 12:00 AM - 09/09/2025 11:59 PM" at bounding box center [328, 91] width 177 height 14
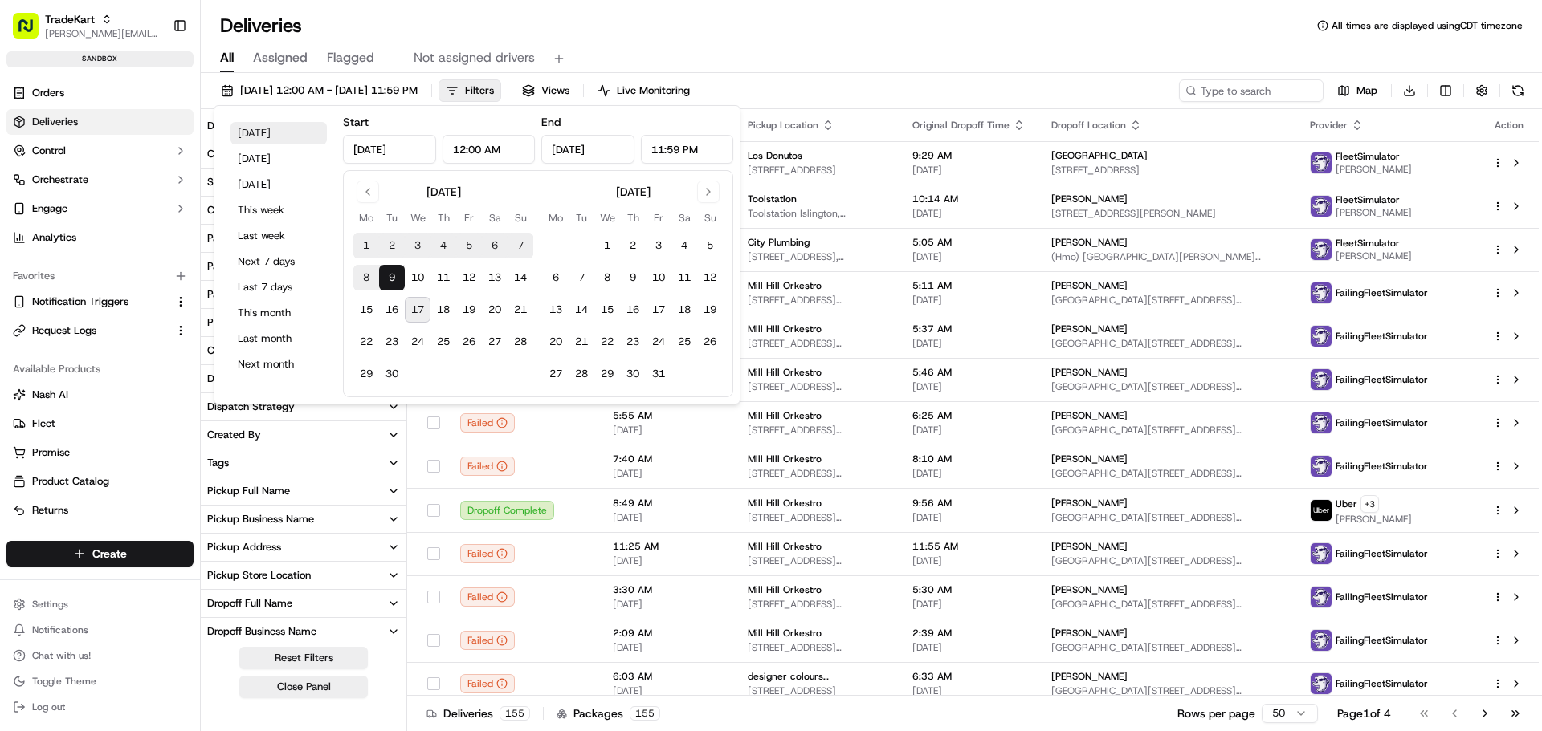
click at [270, 131] on button "Today" at bounding box center [278, 133] width 96 height 22
type input "Sep 17, 2025"
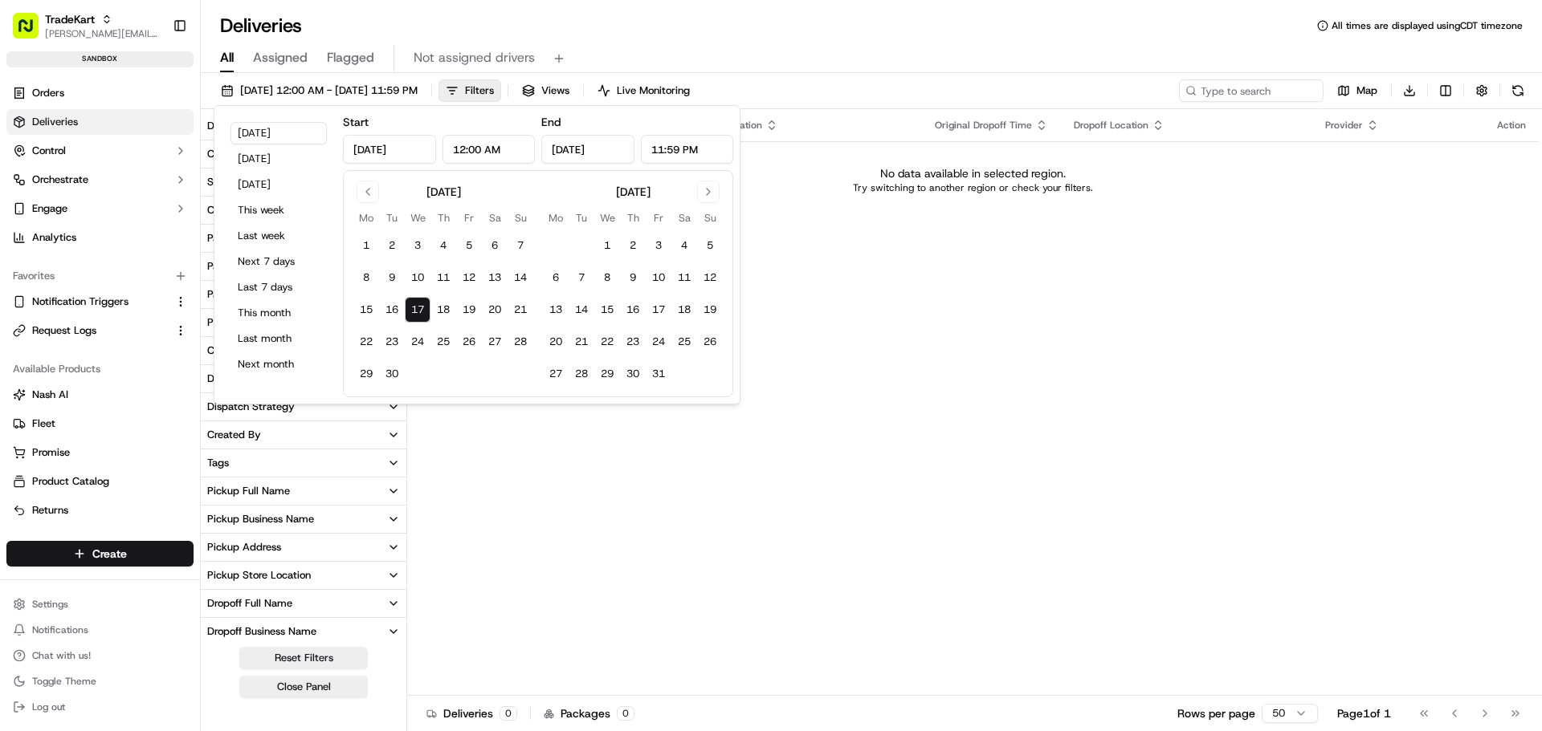
drag, startPoint x: 993, startPoint y: 324, endPoint x: 483, endPoint y: 173, distance: 531.7
click at [988, 320] on div "Status Original Pickup Time Pickup Location Original Dropoff Time Dropoff Locat…" at bounding box center [972, 402] width 1131 height 587
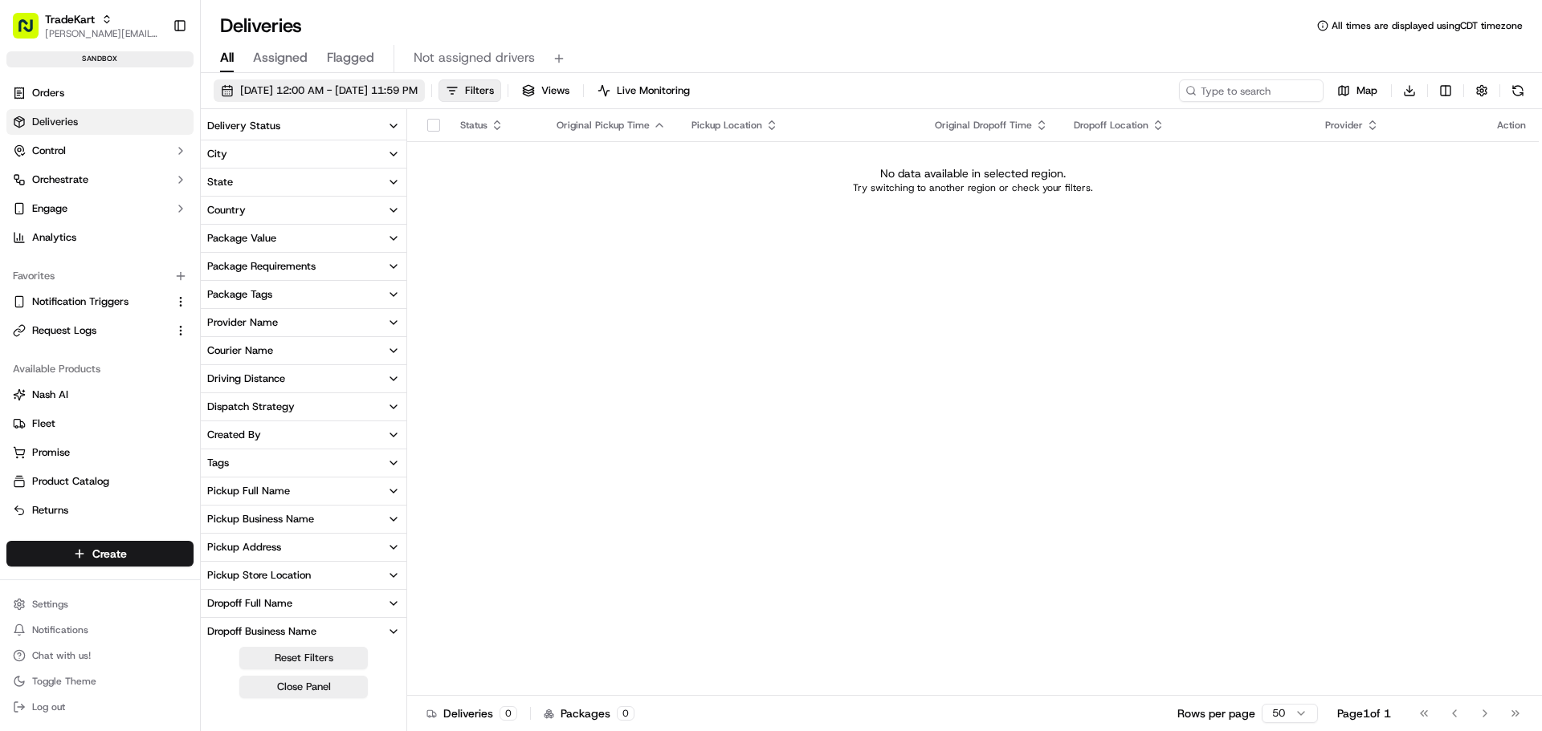
click at [344, 92] on span "09/17/2025 12:00 AM - 09/17/2025 11:59 PM" at bounding box center [328, 91] width 177 height 14
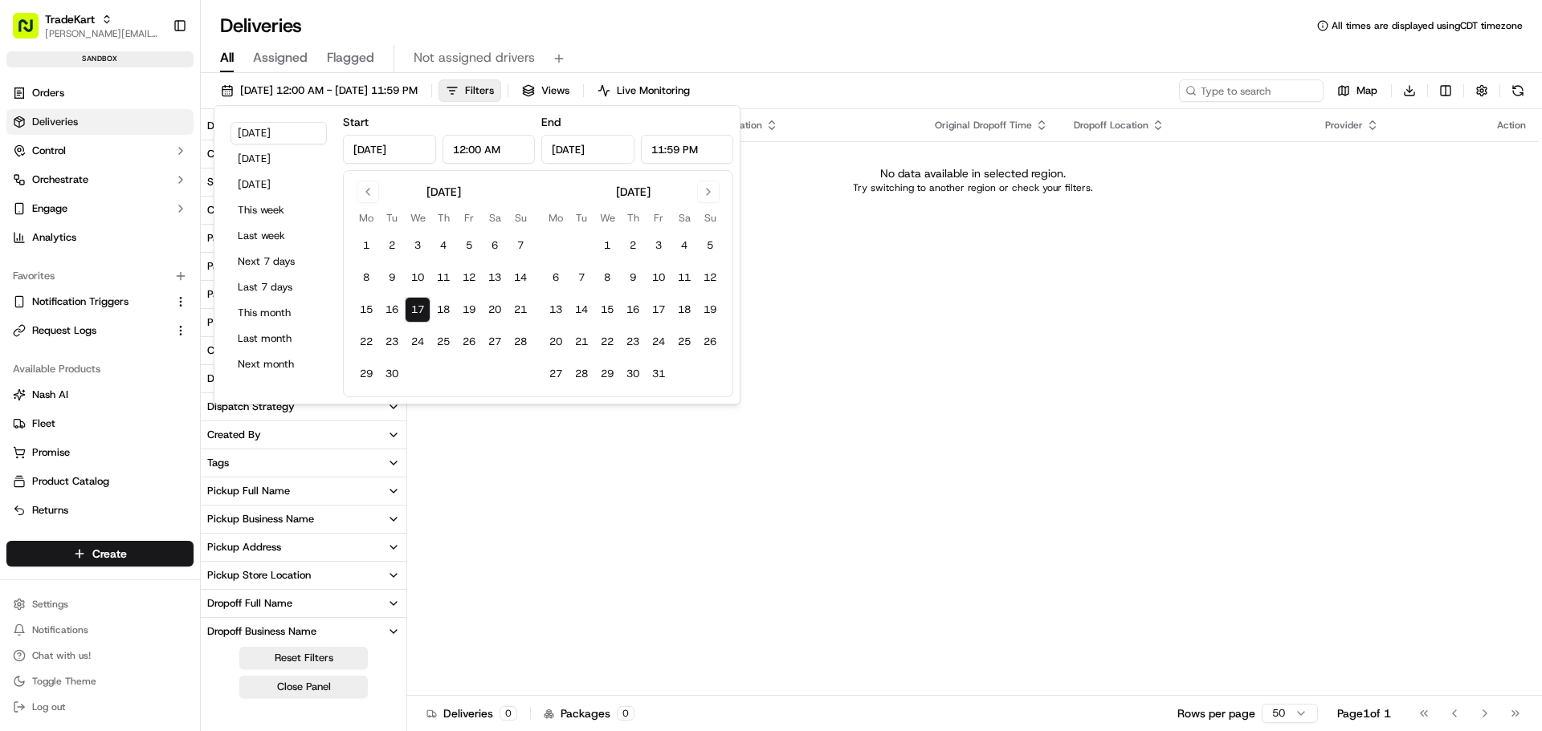
click at [417, 309] on button "17" at bounding box center [418, 310] width 26 height 26
click at [400, 370] on button "30" at bounding box center [392, 374] width 26 height 26
type input "Sep 30, 2025"
click at [890, 384] on div "Status Original Pickup Time Pickup Location Original Dropoff Time Dropoff Locat…" at bounding box center [972, 402] width 1131 height 587
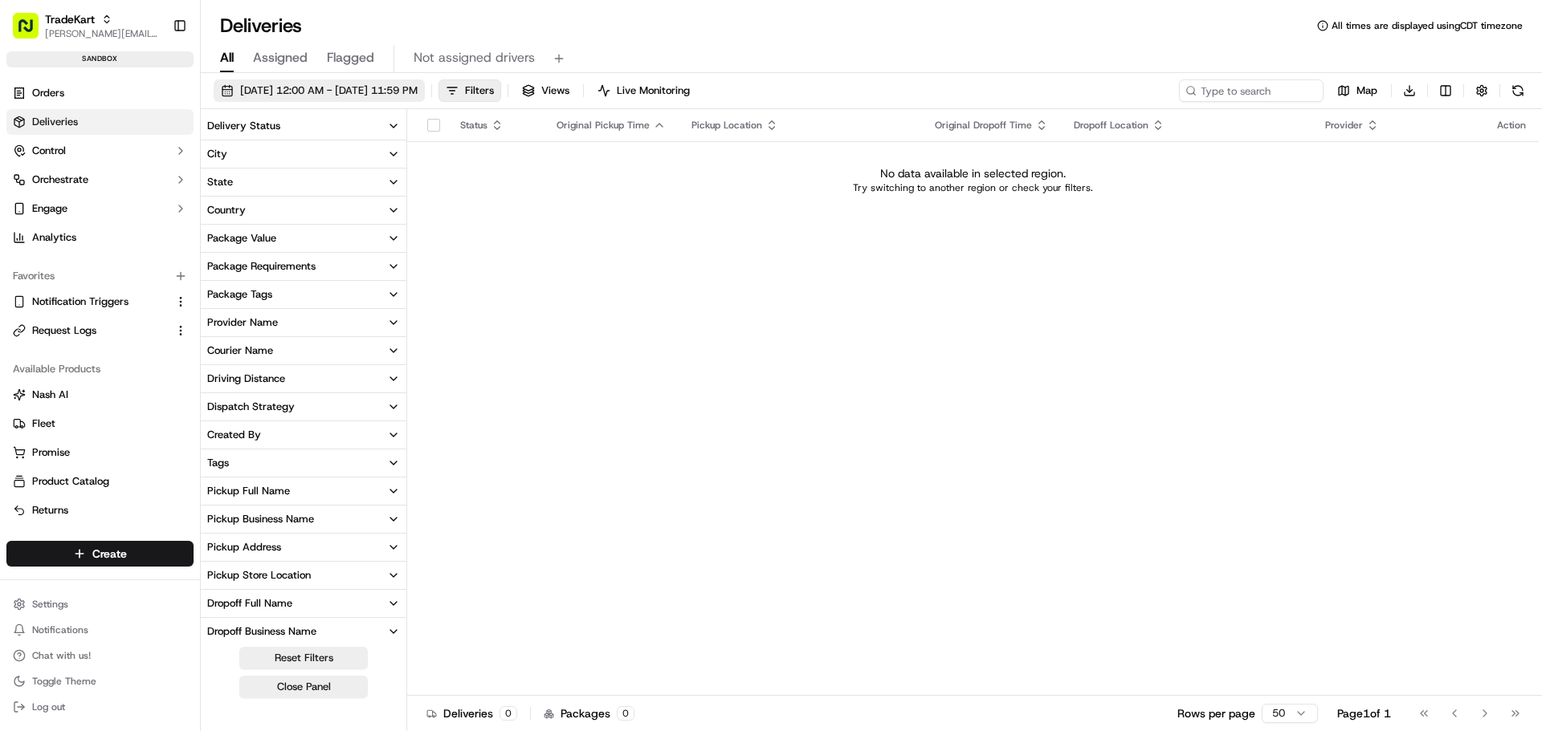
click at [321, 90] on span "09/17/2025 12:00 AM - 09/30/2025 11:59 PM" at bounding box center [328, 91] width 177 height 14
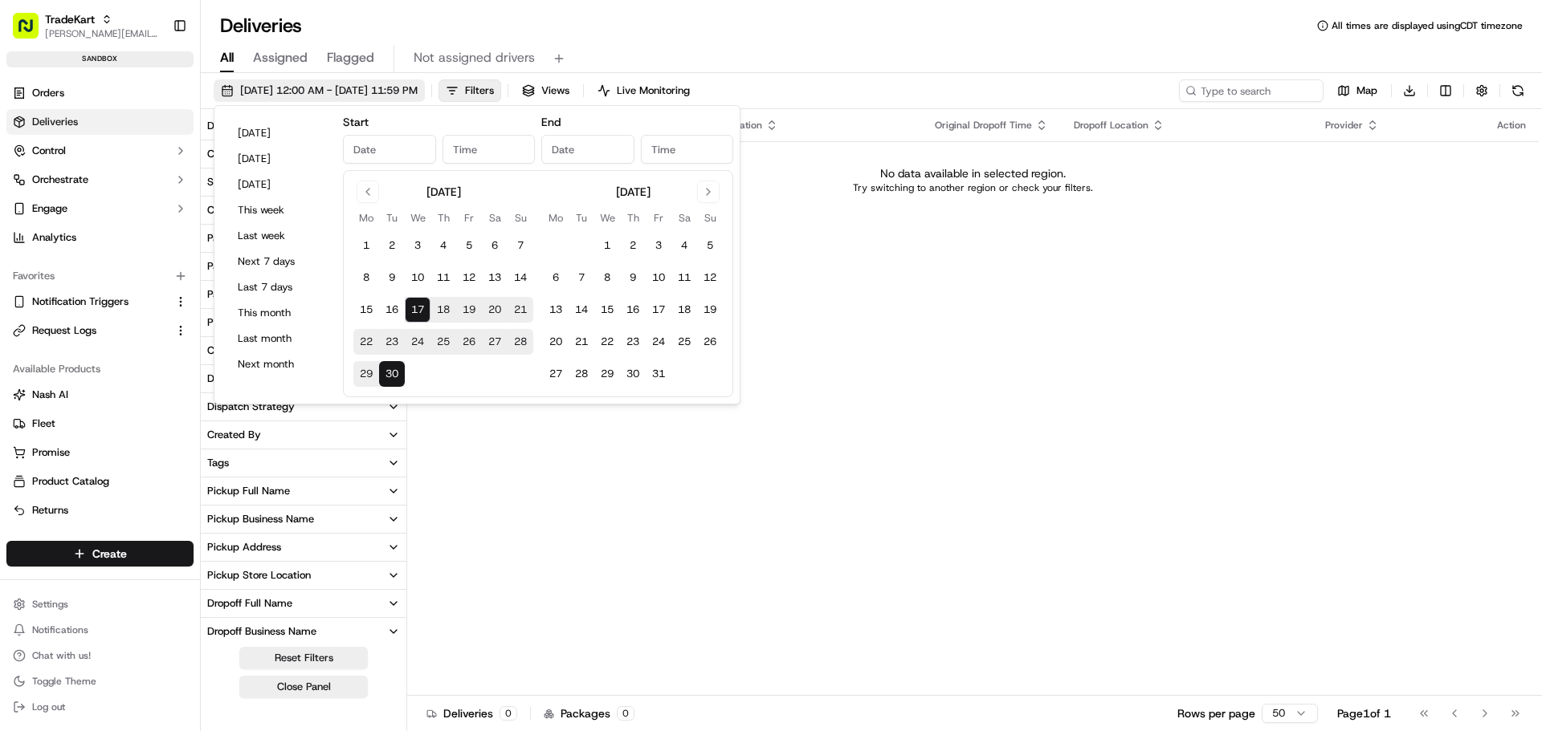
type input "Sep 17, 2025"
type input "12:00 AM"
type input "Sep 30, 2025"
type input "11:59 PM"
click at [1228, 222] on div "Status Original Pickup Time Pickup Location Original Dropoff Time Dropoff Locat…" at bounding box center [972, 402] width 1131 height 587
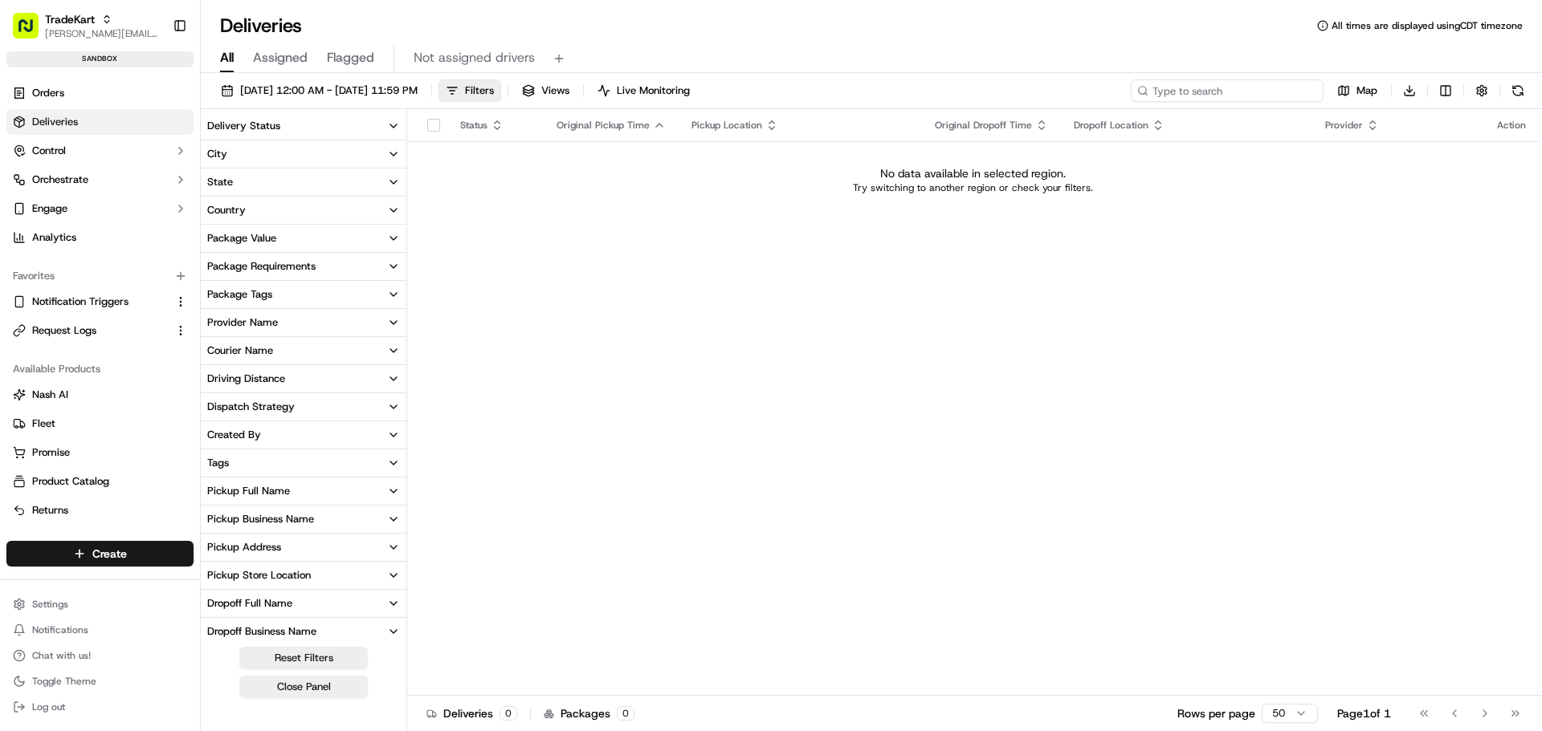
click at [1224, 92] on input at bounding box center [1226, 90] width 193 height 22
paste input "734127"
type input "734127"
click at [393, 78] on div "09/17/2025 12:00 AM - 09/30/2025 11:59 PM Filters Views Live Monitoring 734127 …" at bounding box center [871, 404] width 1341 height 662
click at [363, 75] on div "09/17/2025 12:00 AM - 09/30/2025 11:59 PM Filters Views Live Monitoring 734127 …" at bounding box center [871, 404] width 1341 height 662
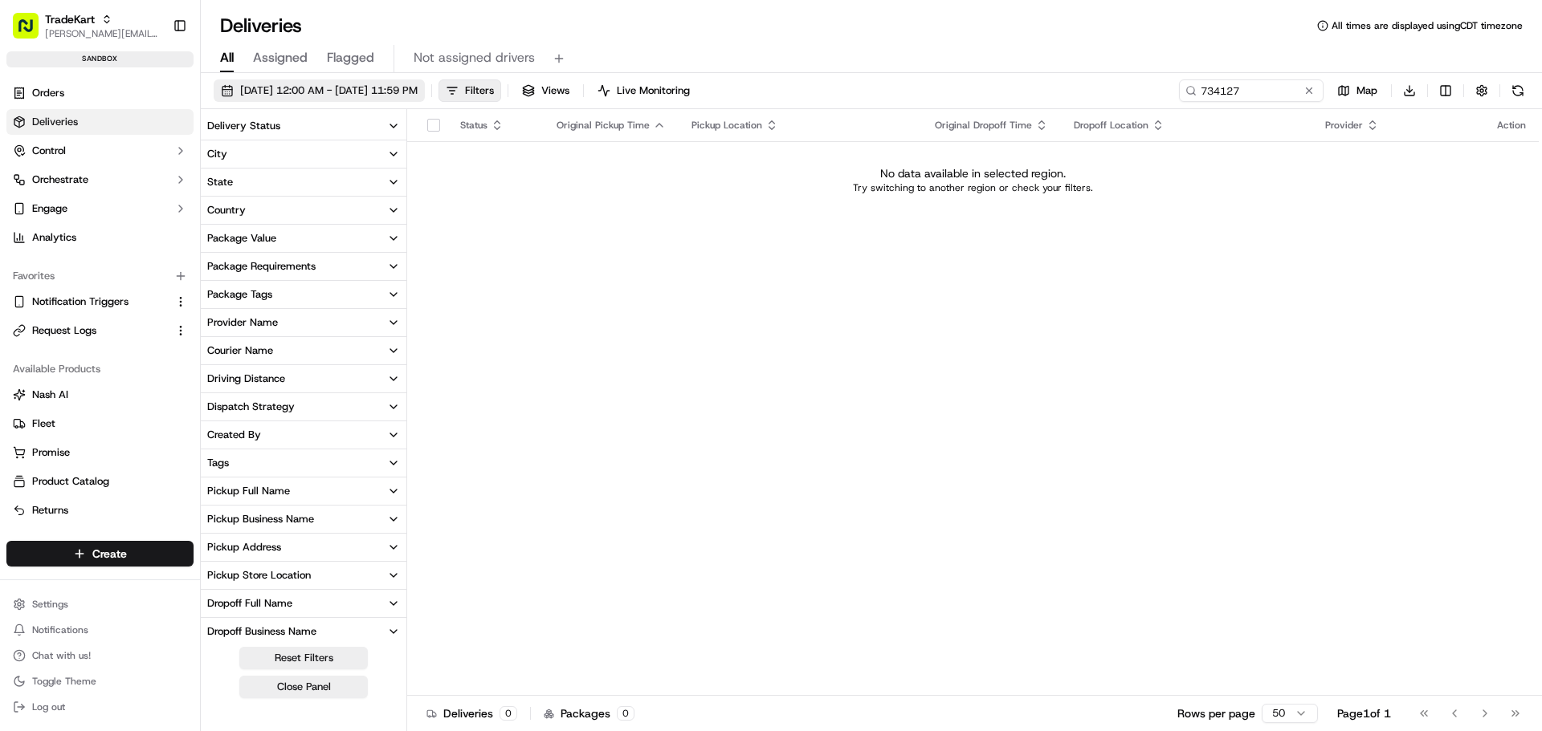
click at [360, 87] on span "09/17/2025 12:00 AM - 09/30/2025 11:59 PM" at bounding box center [328, 91] width 177 height 14
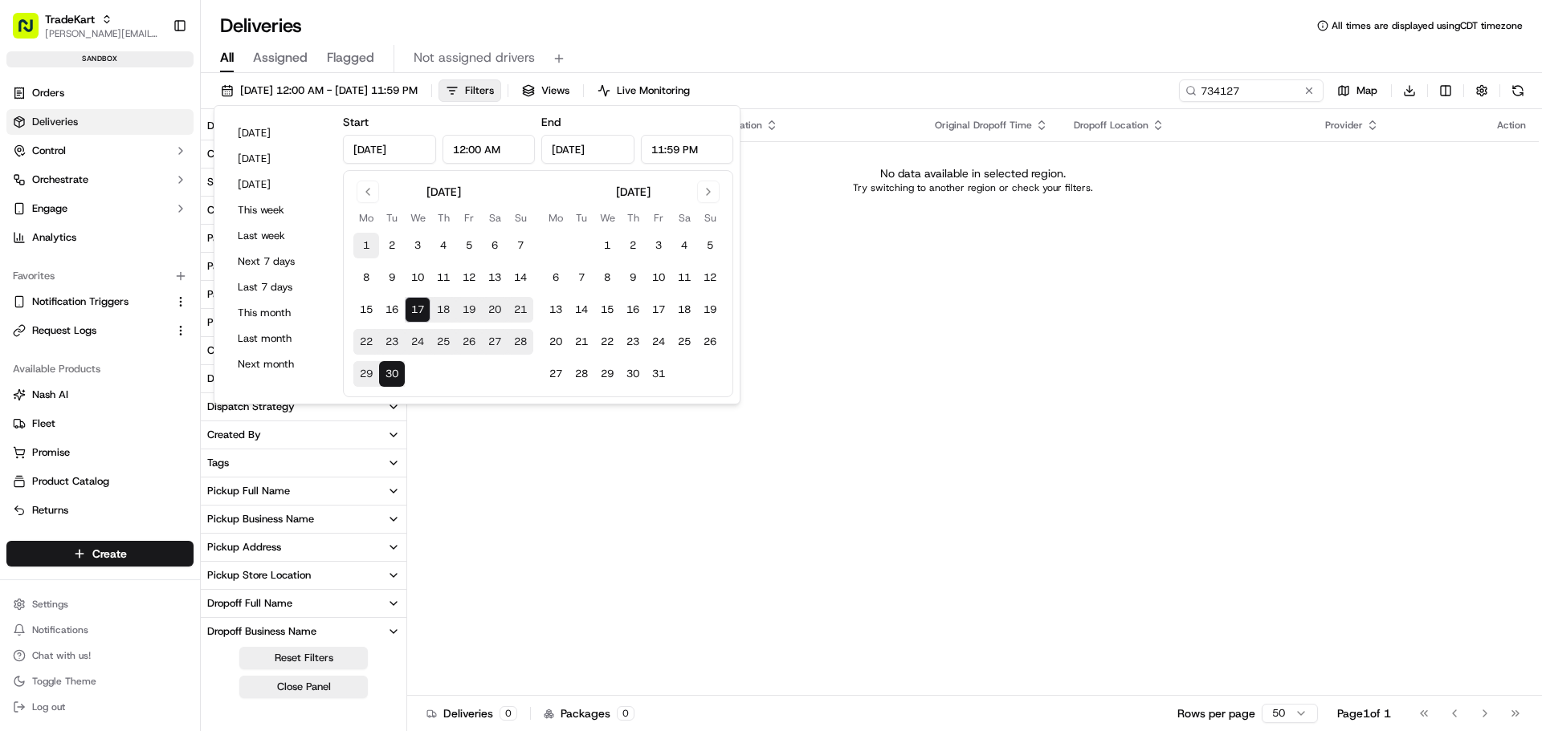
drag, startPoint x: 365, startPoint y: 233, endPoint x: 365, endPoint y: 243, distance: 10.4
click at [365, 234] on button "1" at bounding box center [366, 246] width 26 height 26
type input "Sep 1, 2025"
click at [385, 379] on button "30" at bounding box center [392, 374] width 26 height 26
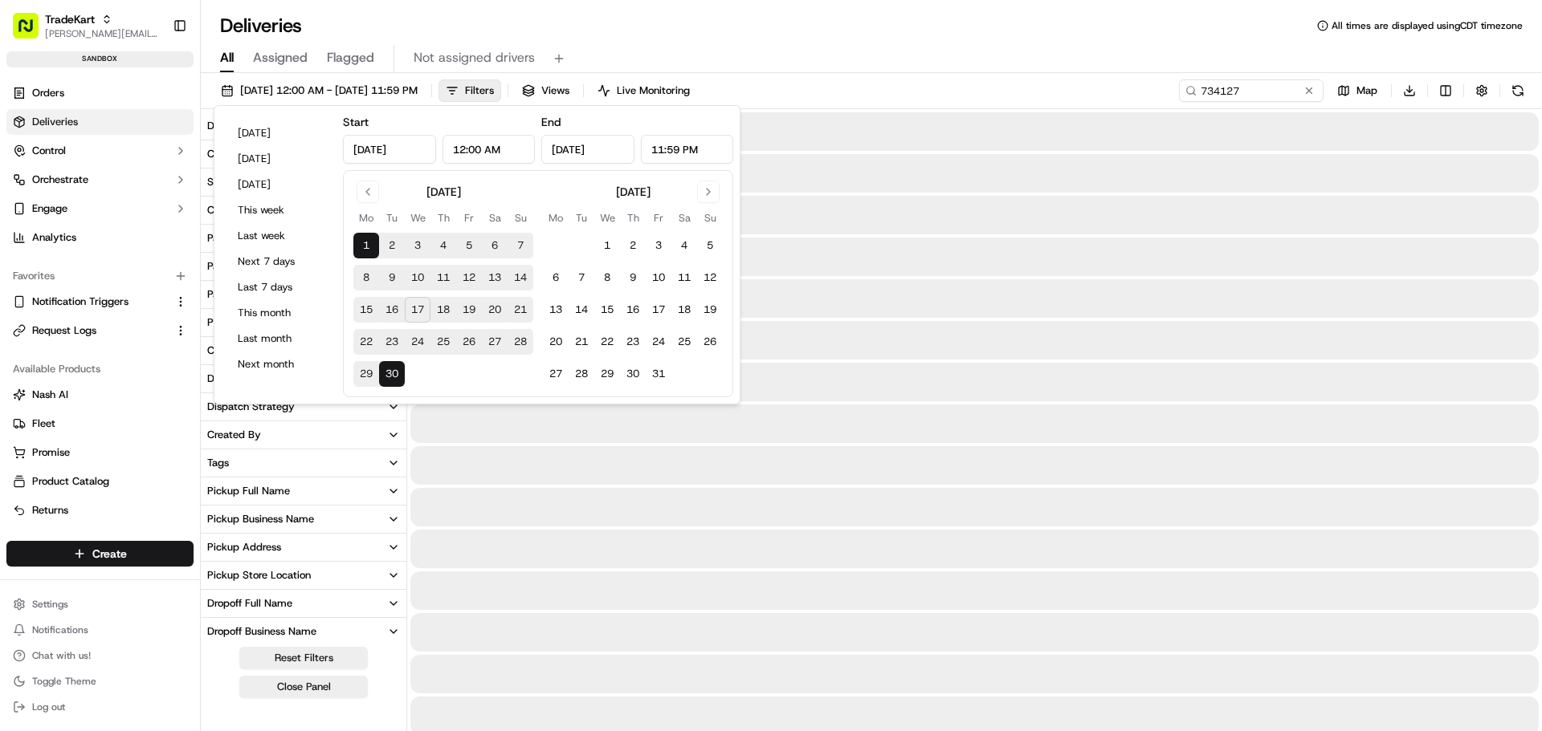
type input "Sep 30, 2025"
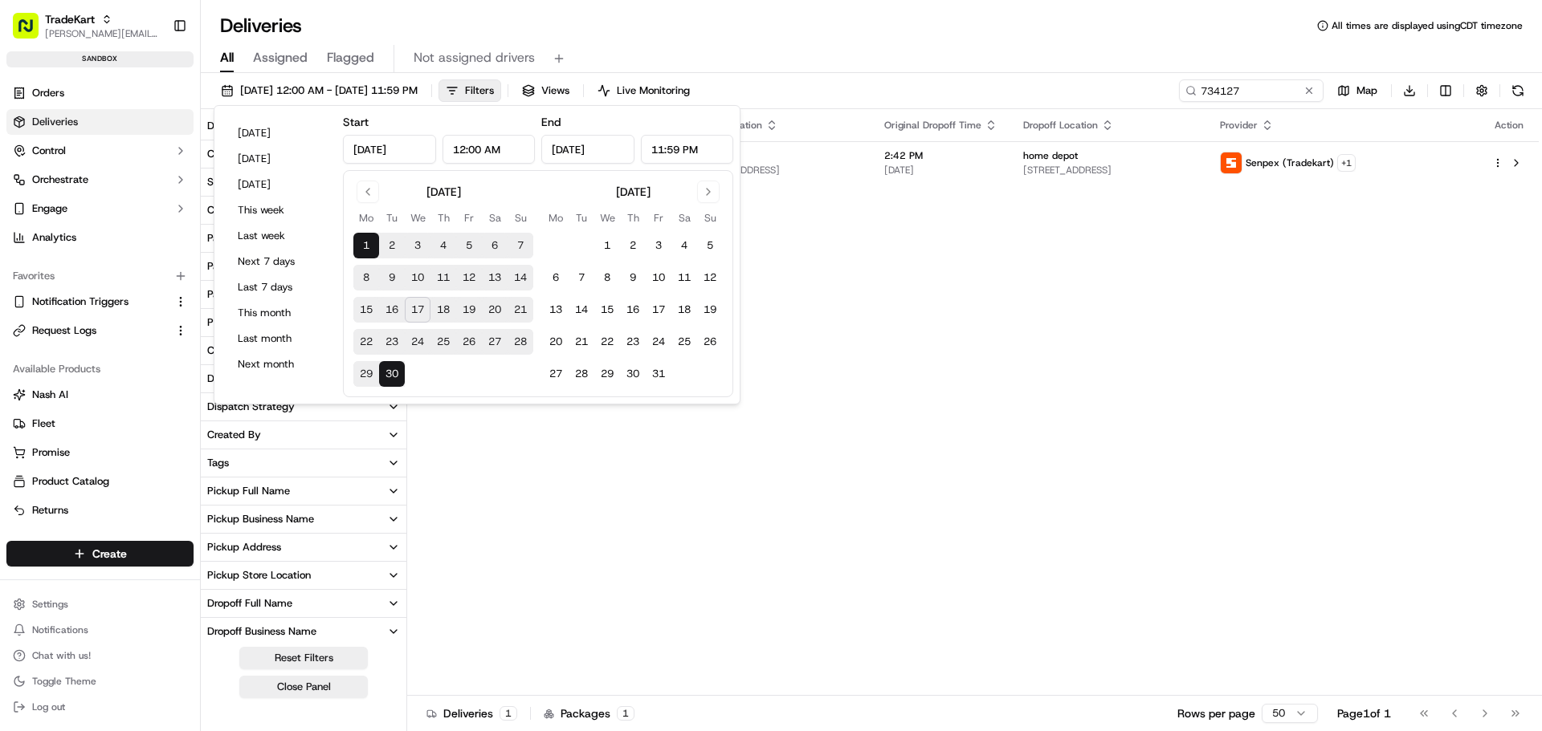
click at [1149, 378] on div "Status Original Pickup Time Pickup Location Original Dropoff Time Dropoff Locat…" at bounding box center [972, 402] width 1131 height 587
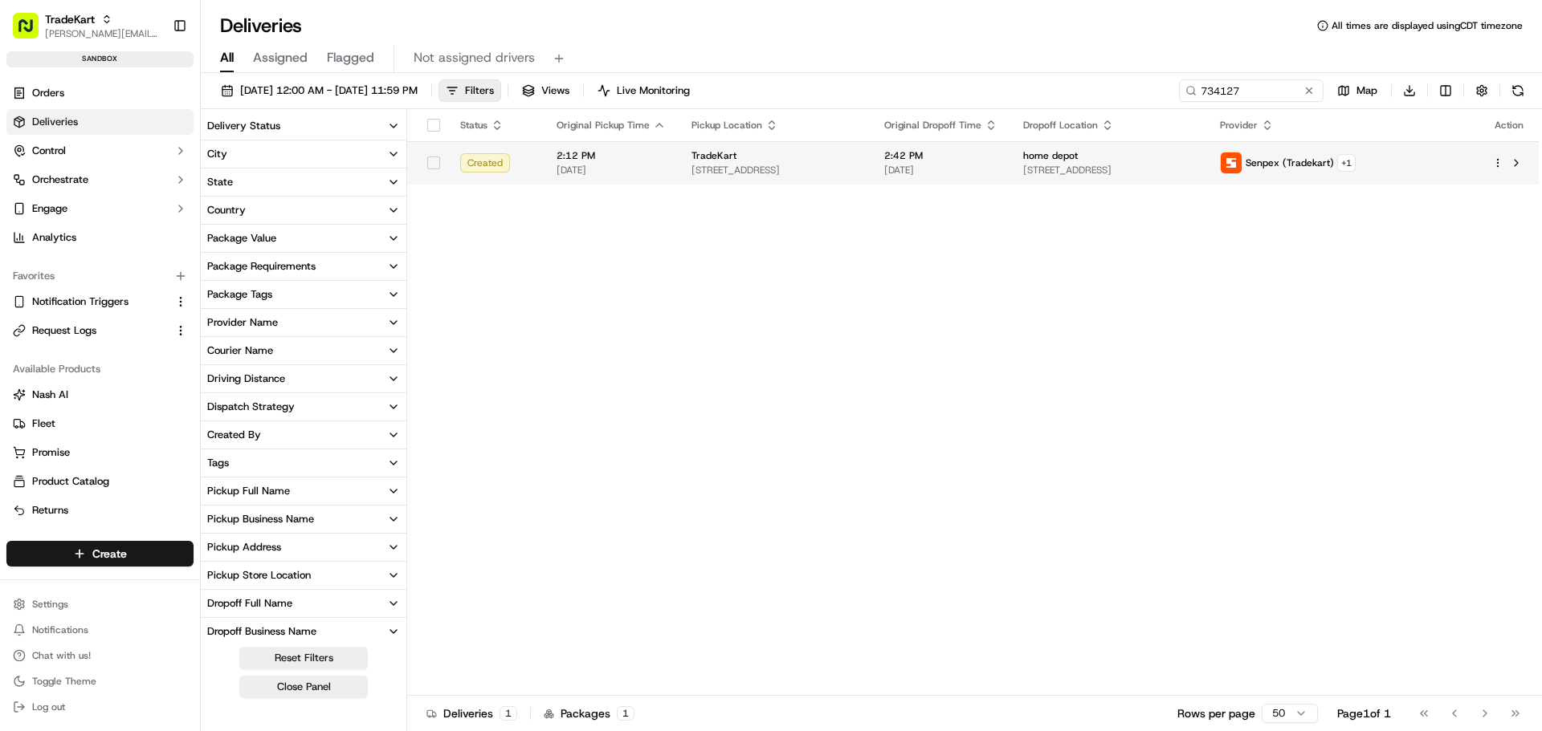
click at [1528, 161] on td at bounding box center [1508, 162] width 59 height 43
click at [1520, 164] on button at bounding box center [1515, 162] width 19 height 19
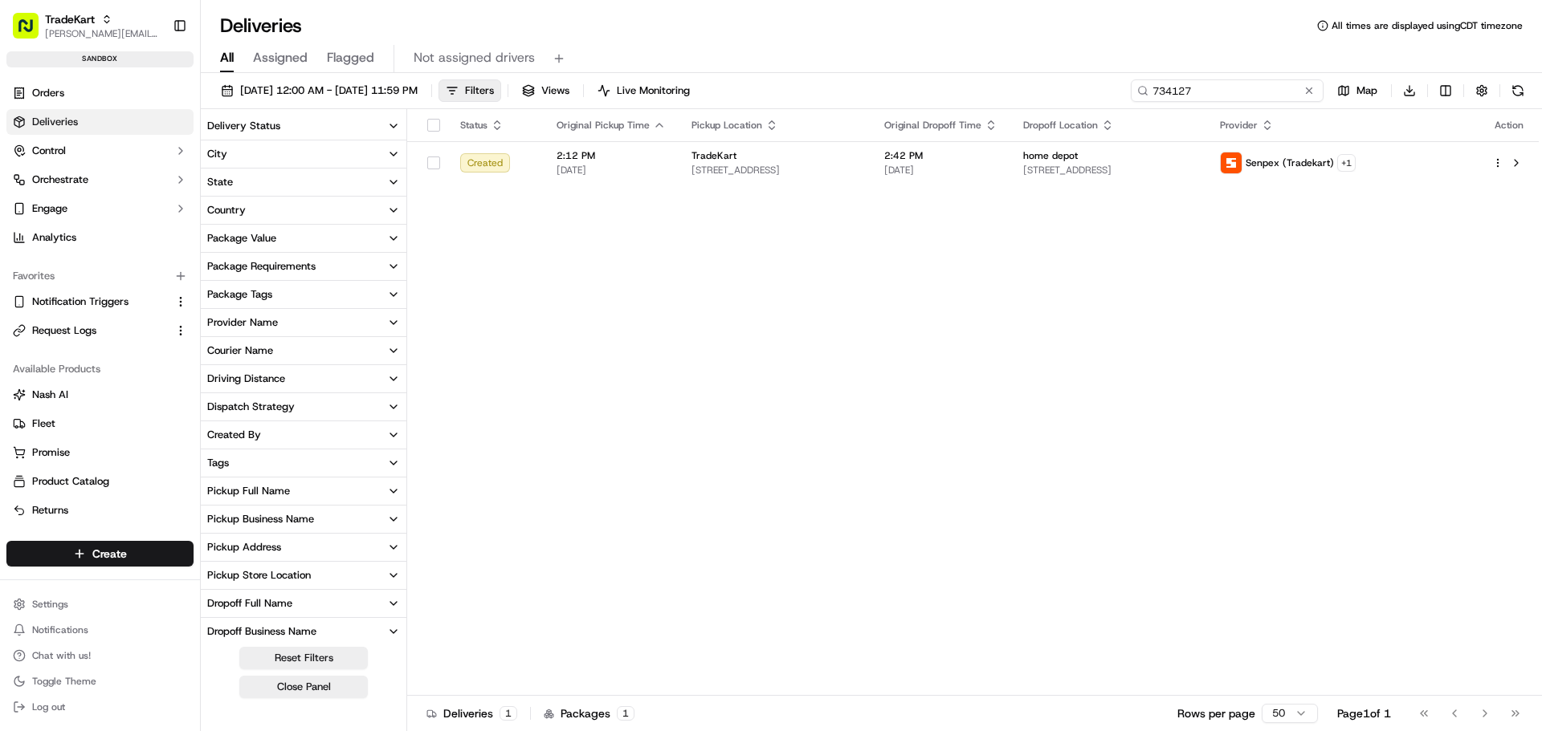
click at [1243, 87] on input "734127" at bounding box center [1226, 90] width 193 height 22
paste input "9"
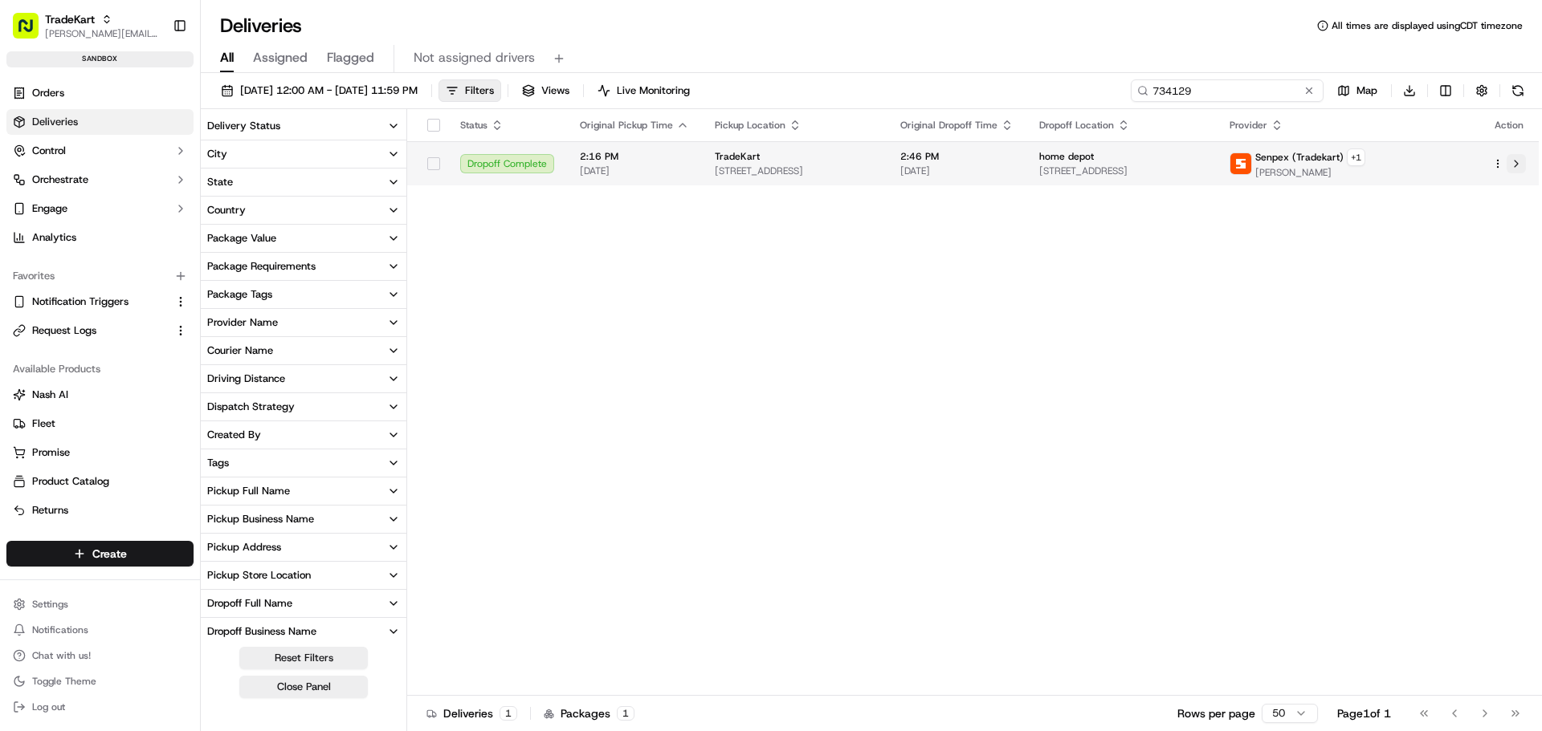
type input "734129"
click at [1517, 163] on button at bounding box center [1515, 163] width 19 height 19
